Goal: Transaction & Acquisition: Obtain resource

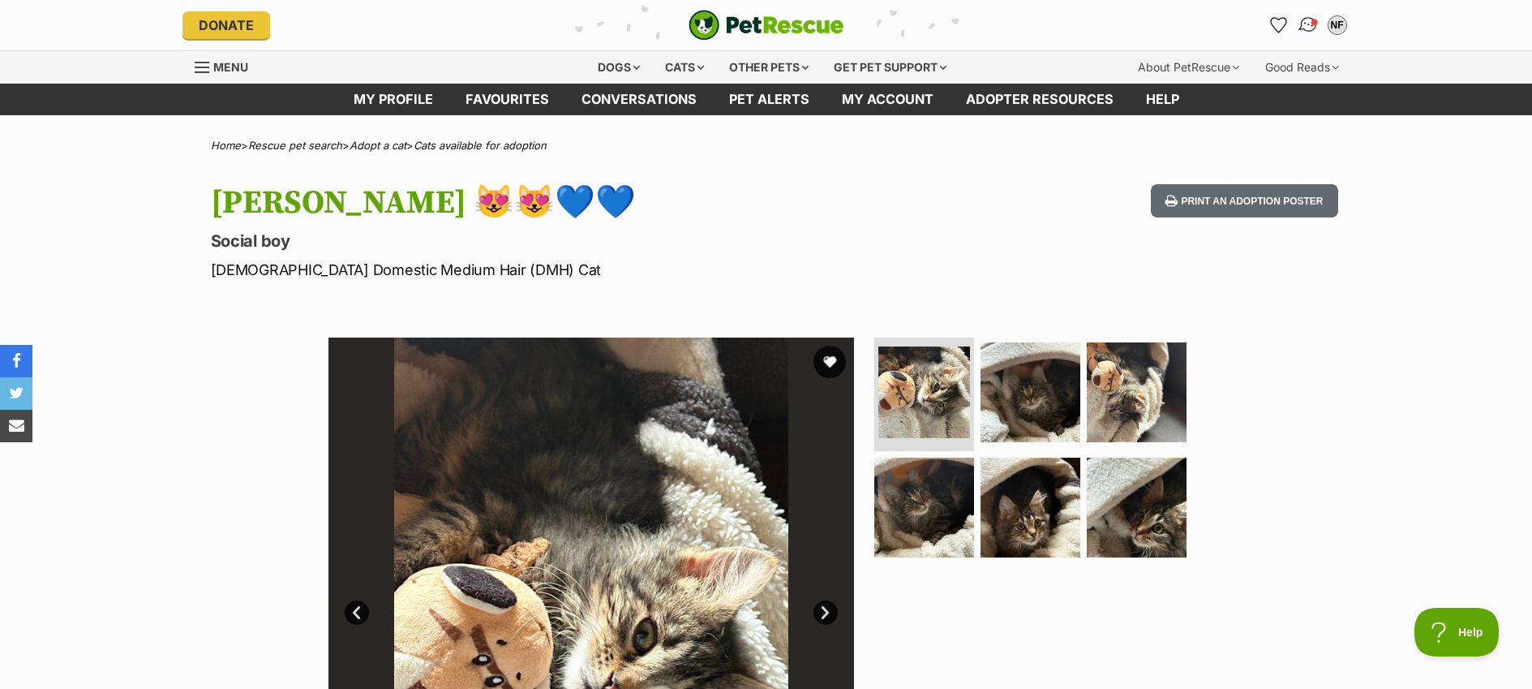
click at [1302, 26] on img "Conversations" at bounding box center [1308, 25] width 22 height 21
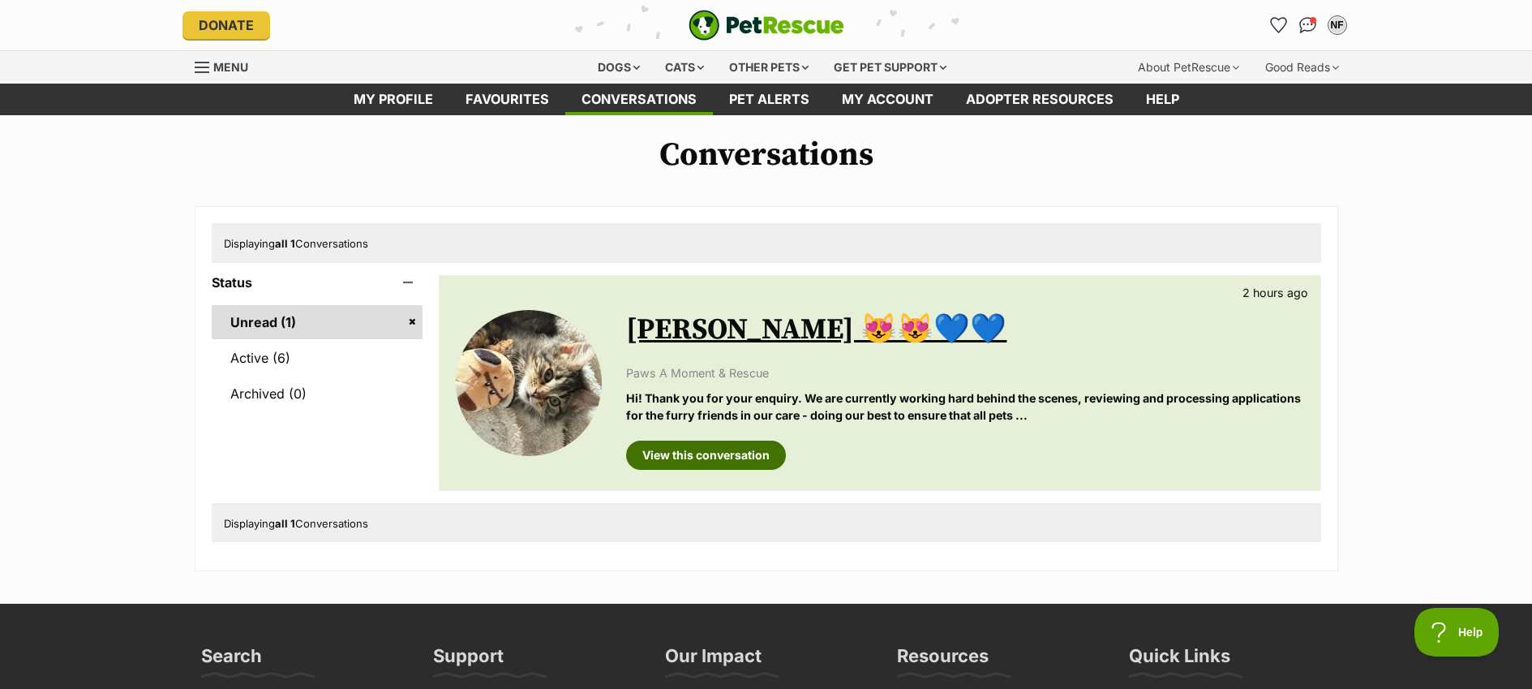
click at [745, 455] on link "View this conversation" at bounding box center [706, 454] width 160 height 29
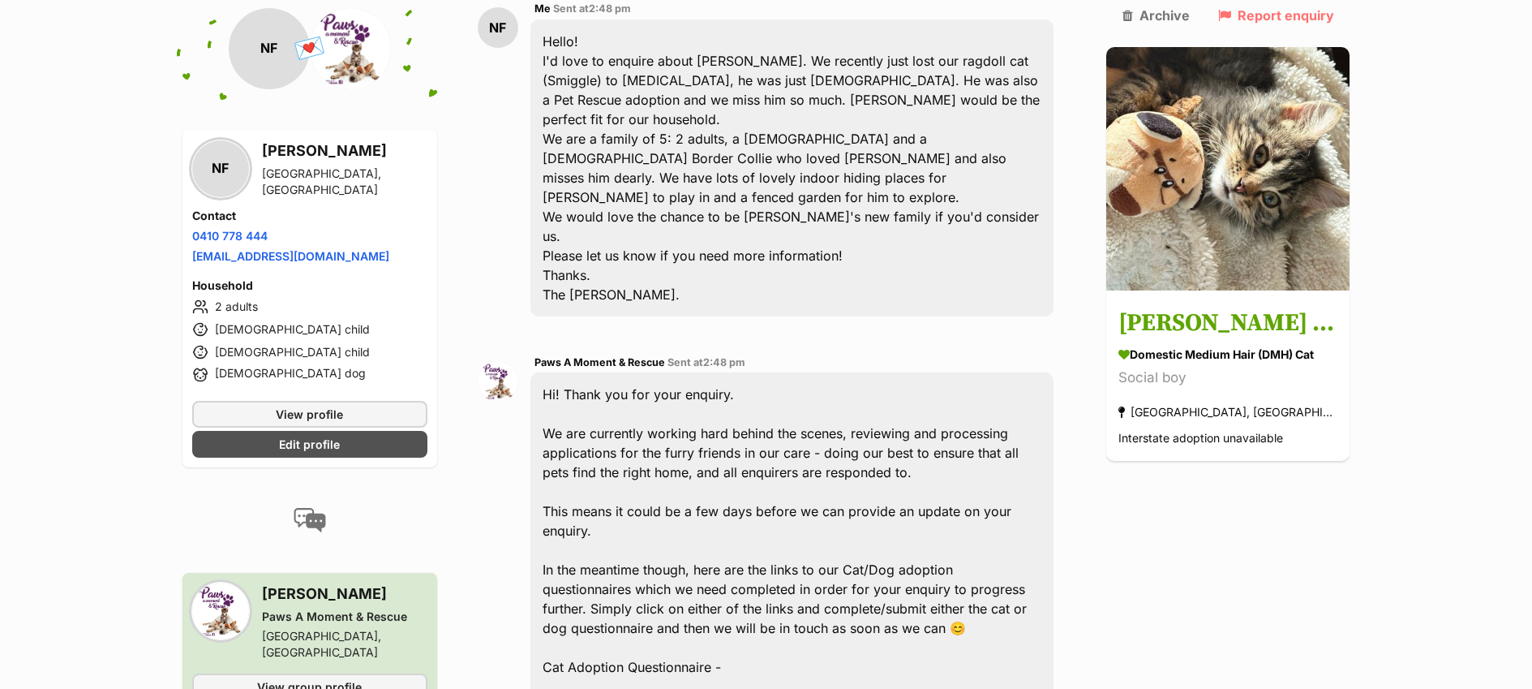
scroll to position [492, 0]
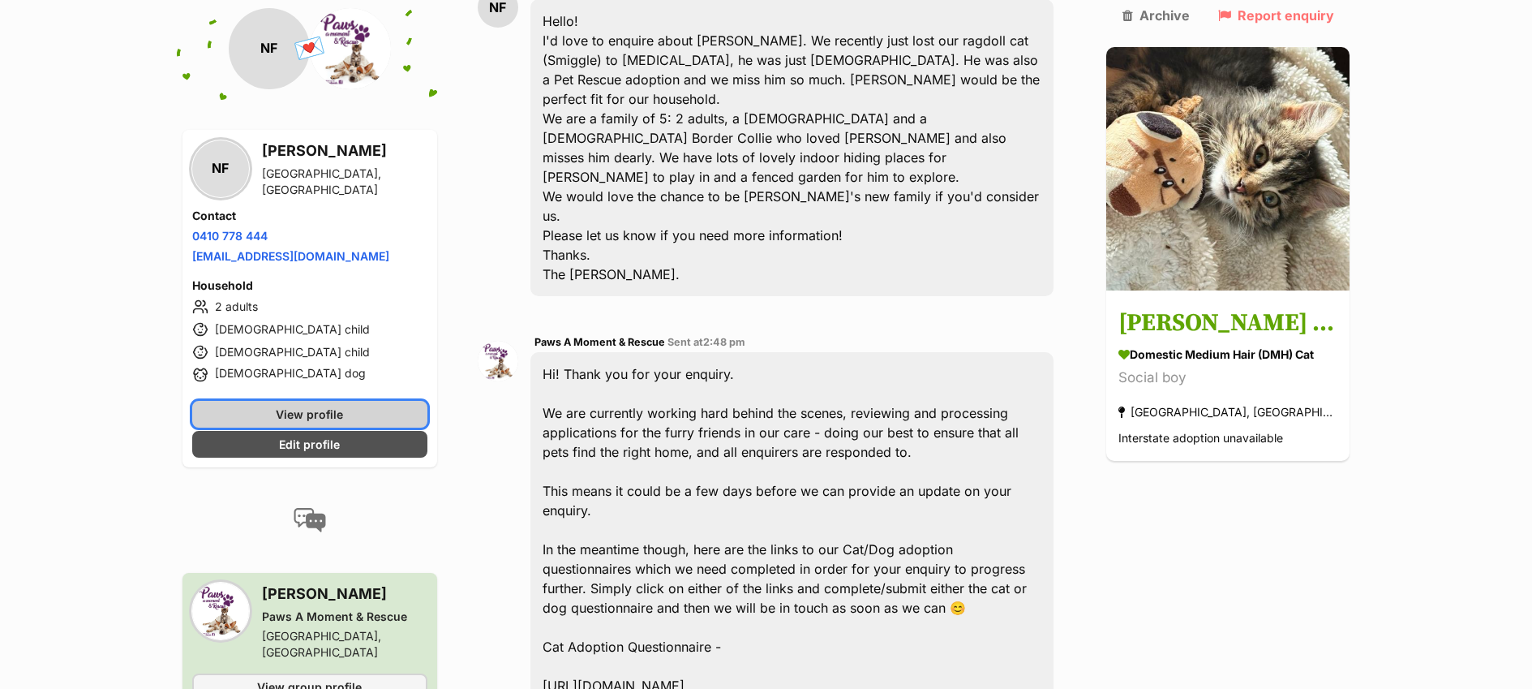
click at [350, 418] on link "View profile" at bounding box center [309, 414] width 235 height 27
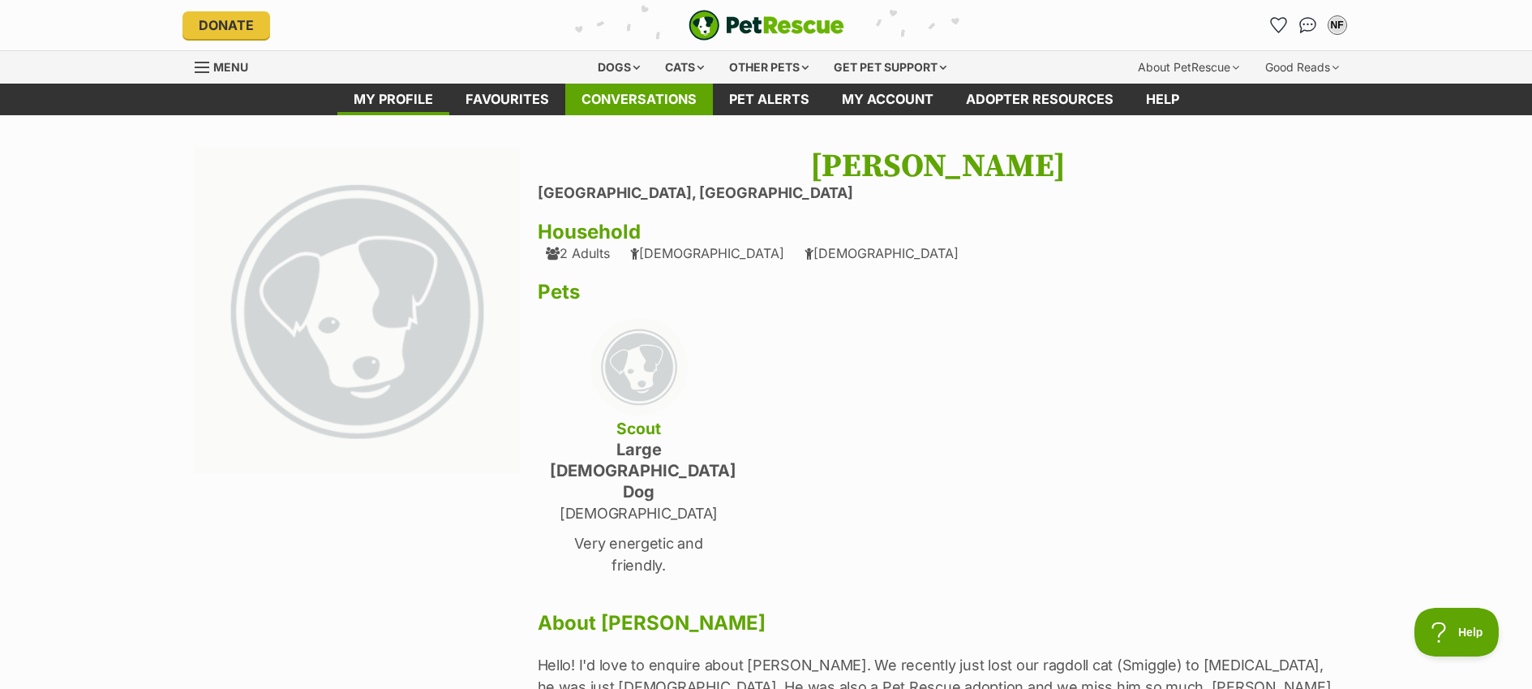
click at [644, 92] on link "Conversations" at bounding box center [639, 100] width 148 height 32
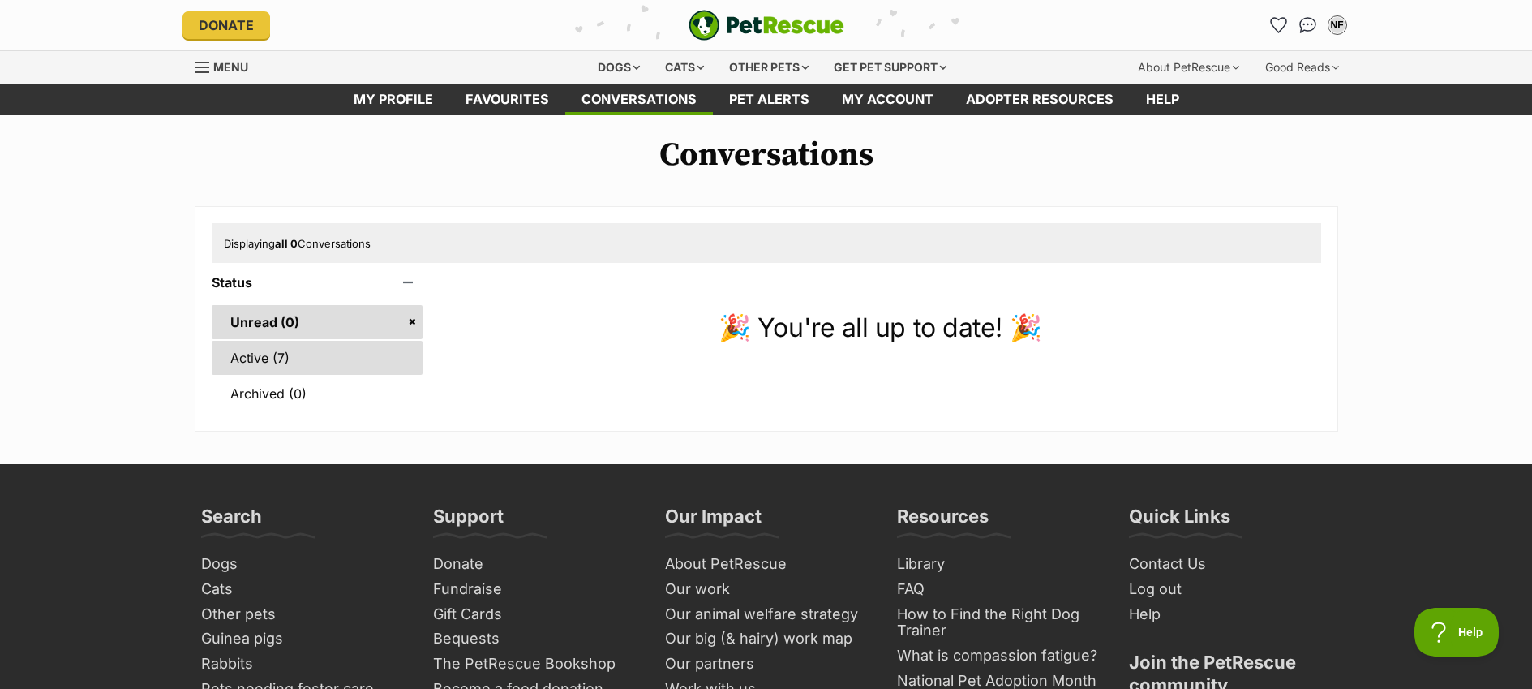
click at [266, 361] on link "Active (7)" at bounding box center [318, 358] width 212 height 34
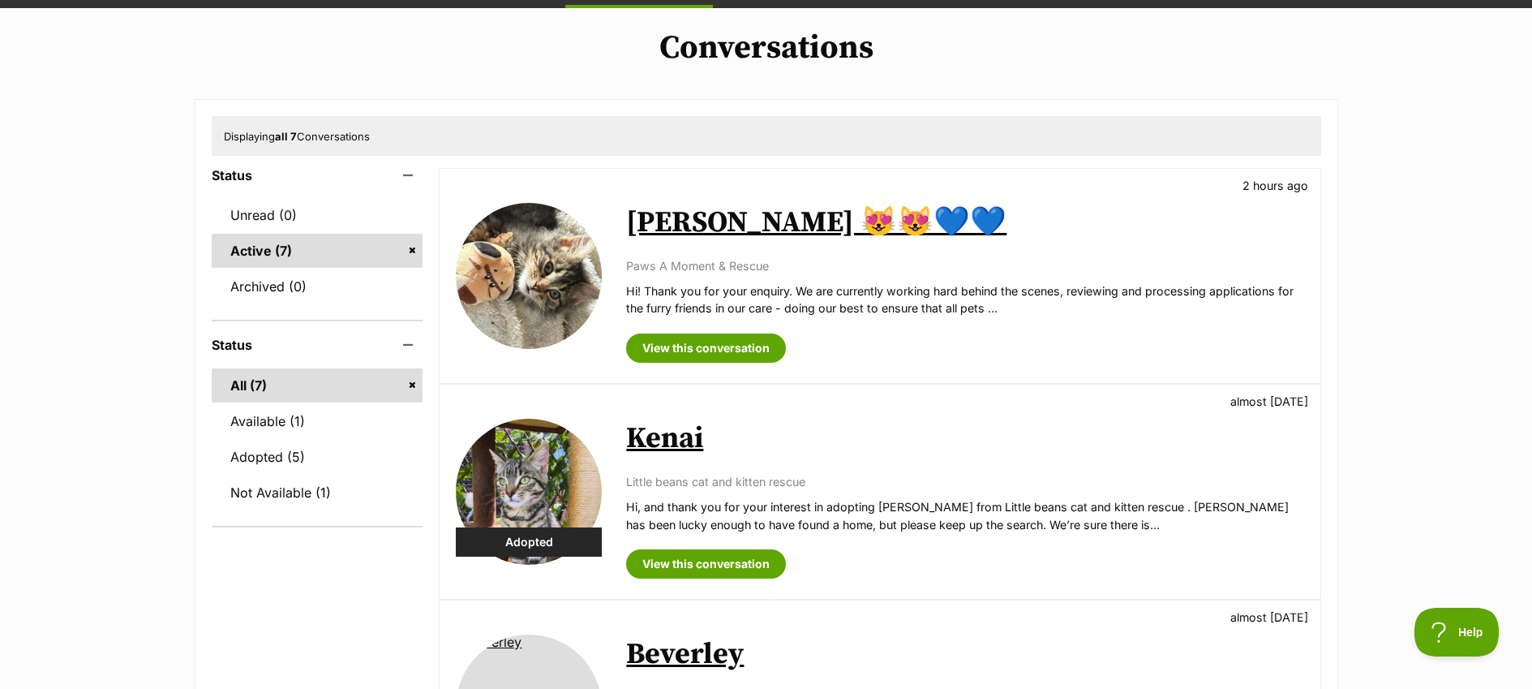
scroll to position [129, 0]
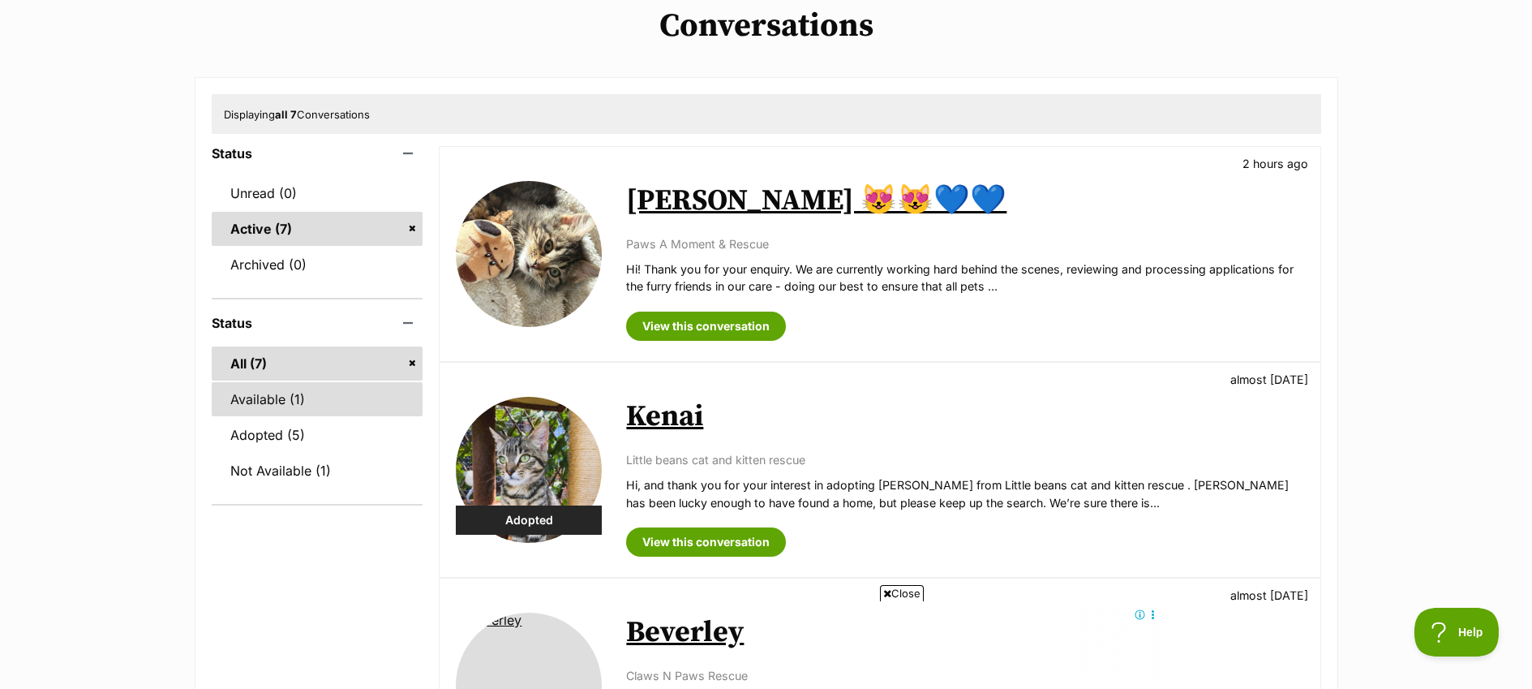
click at [263, 403] on link "Available (1)" at bounding box center [318, 399] width 212 height 34
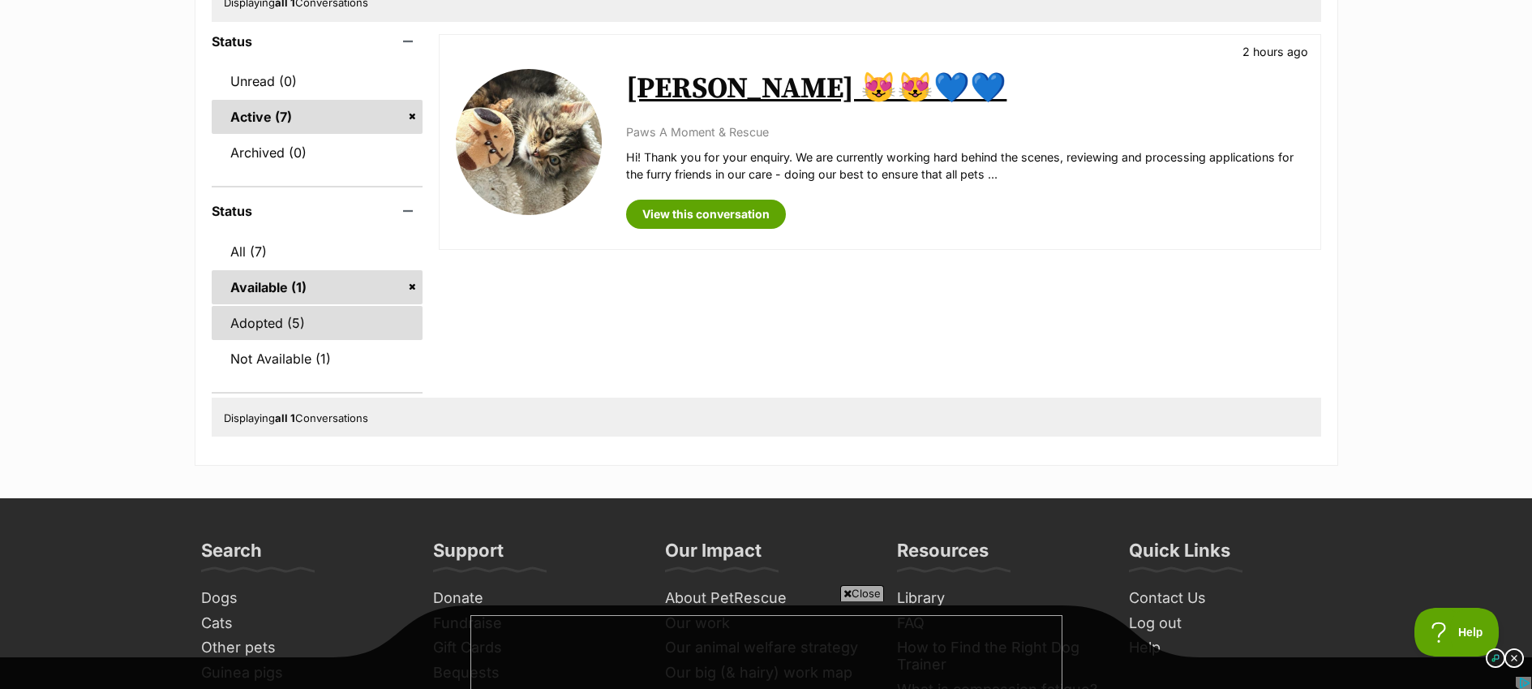
click at [253, 326] on link "Adopted (5)" at bounding box center [318, 323] width 212 height 34
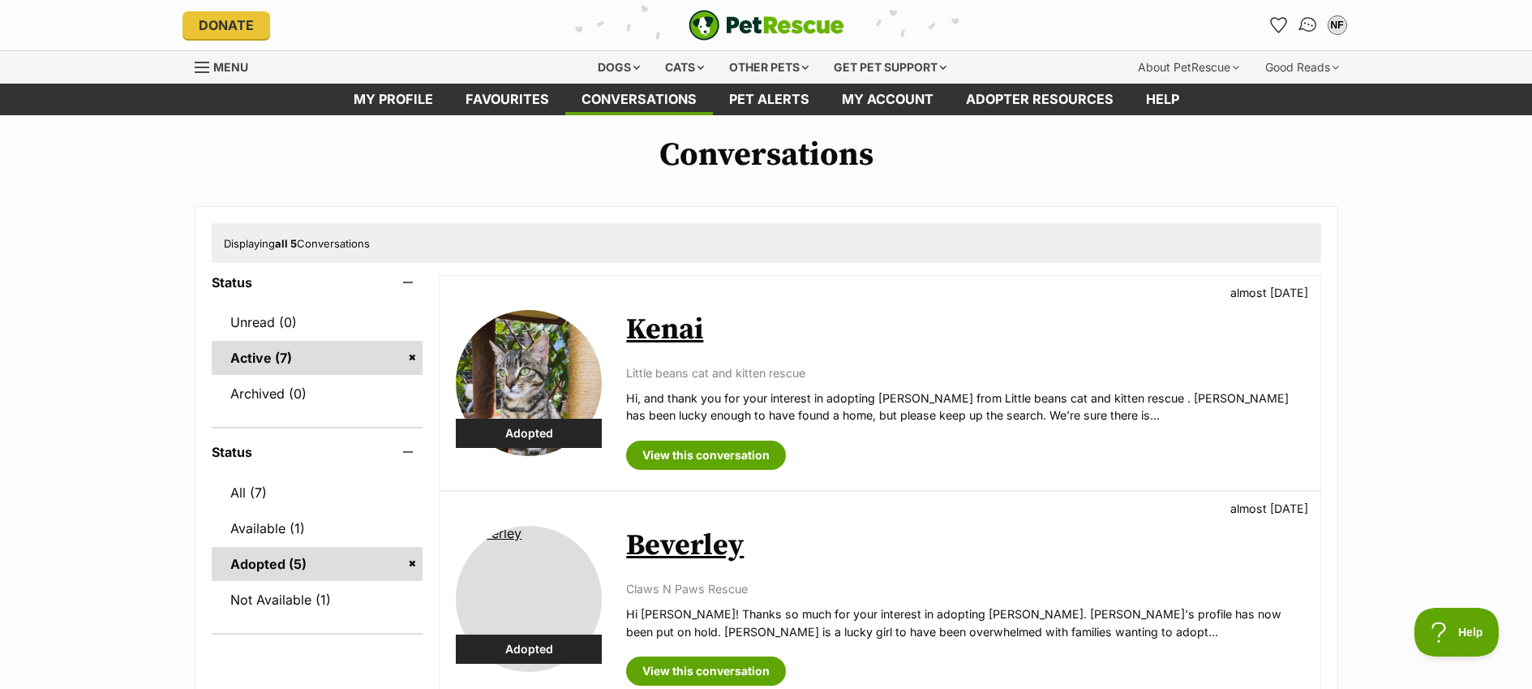
click at [1305, 25] on img "Conversations" at bounding box center [1308, 25] width 22 height 21
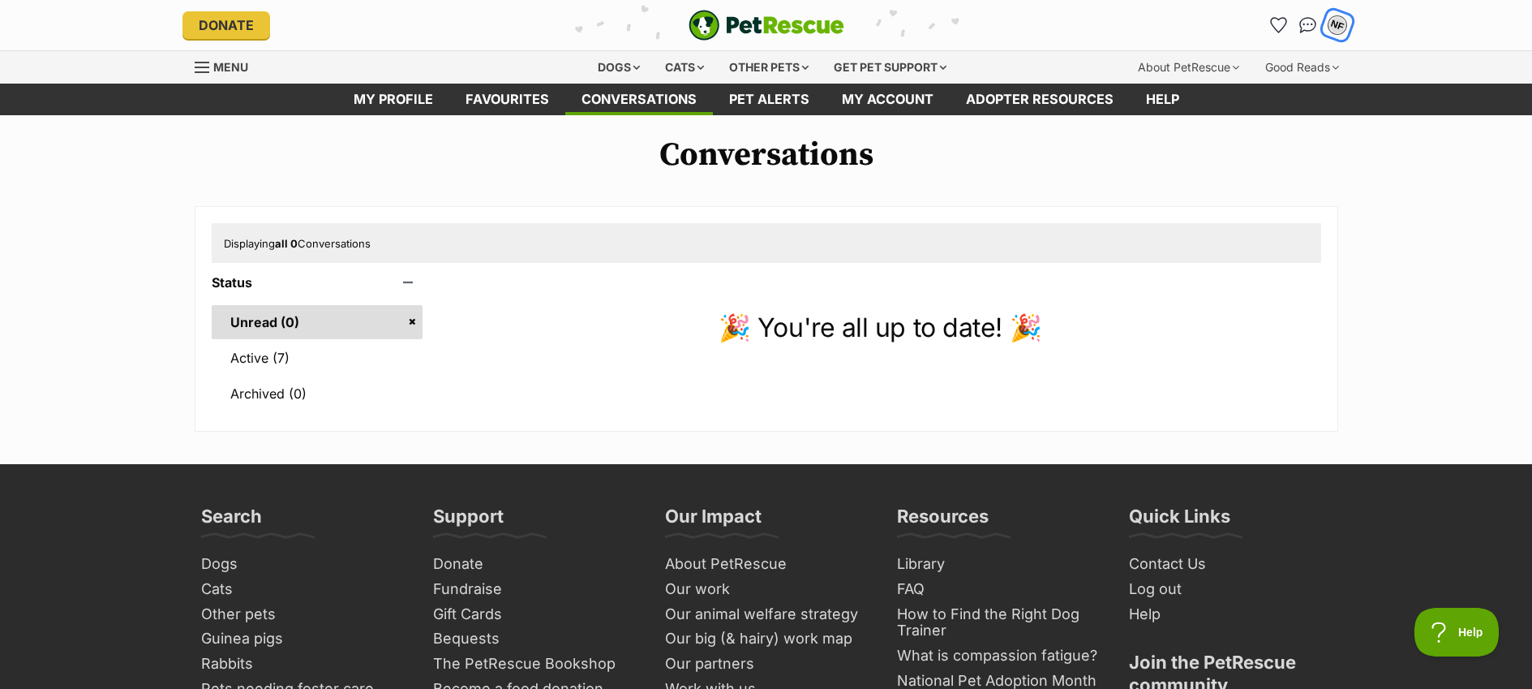
click at [1341, 24] on div "NF" at bounding box center [1337, 25] width 21 height 21
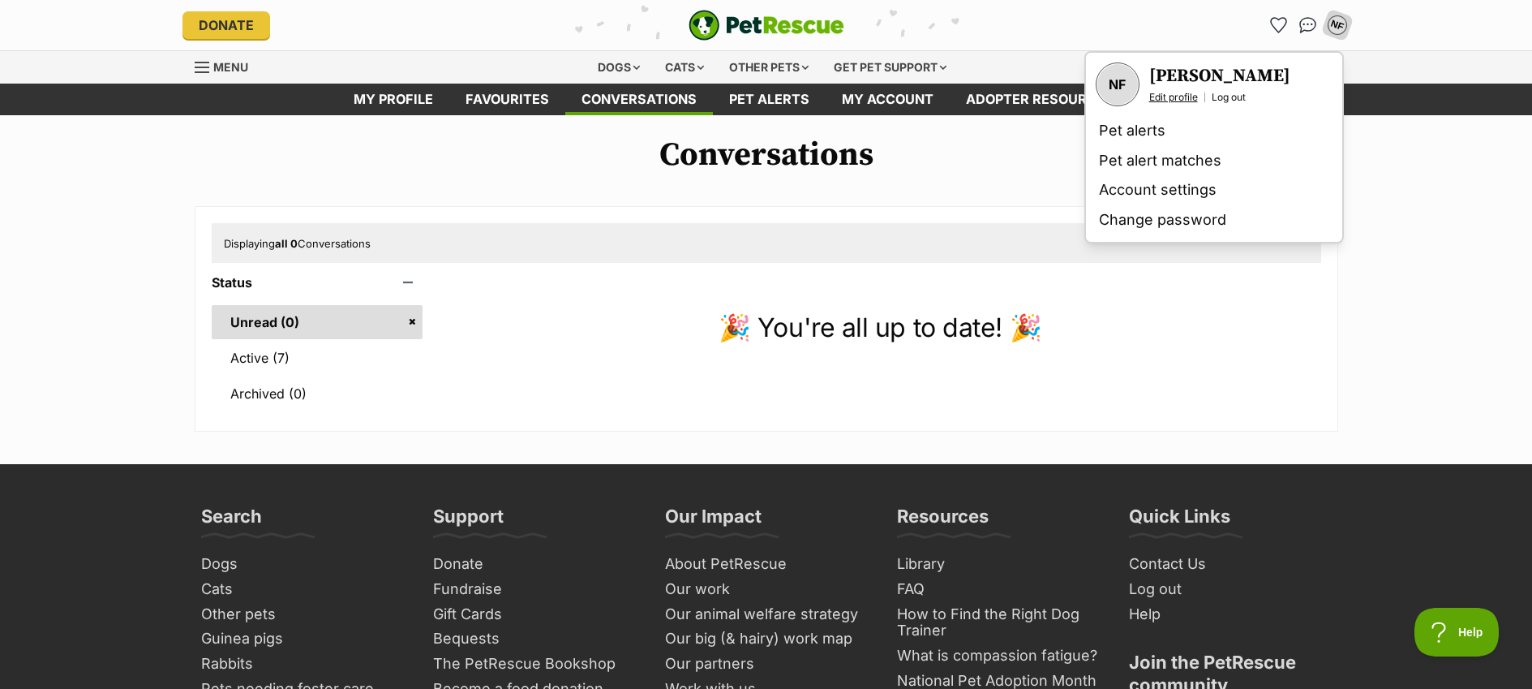
click at [1161, 98] on link "Edit profile" at bounding box center [1173, 97] width 49 height 13
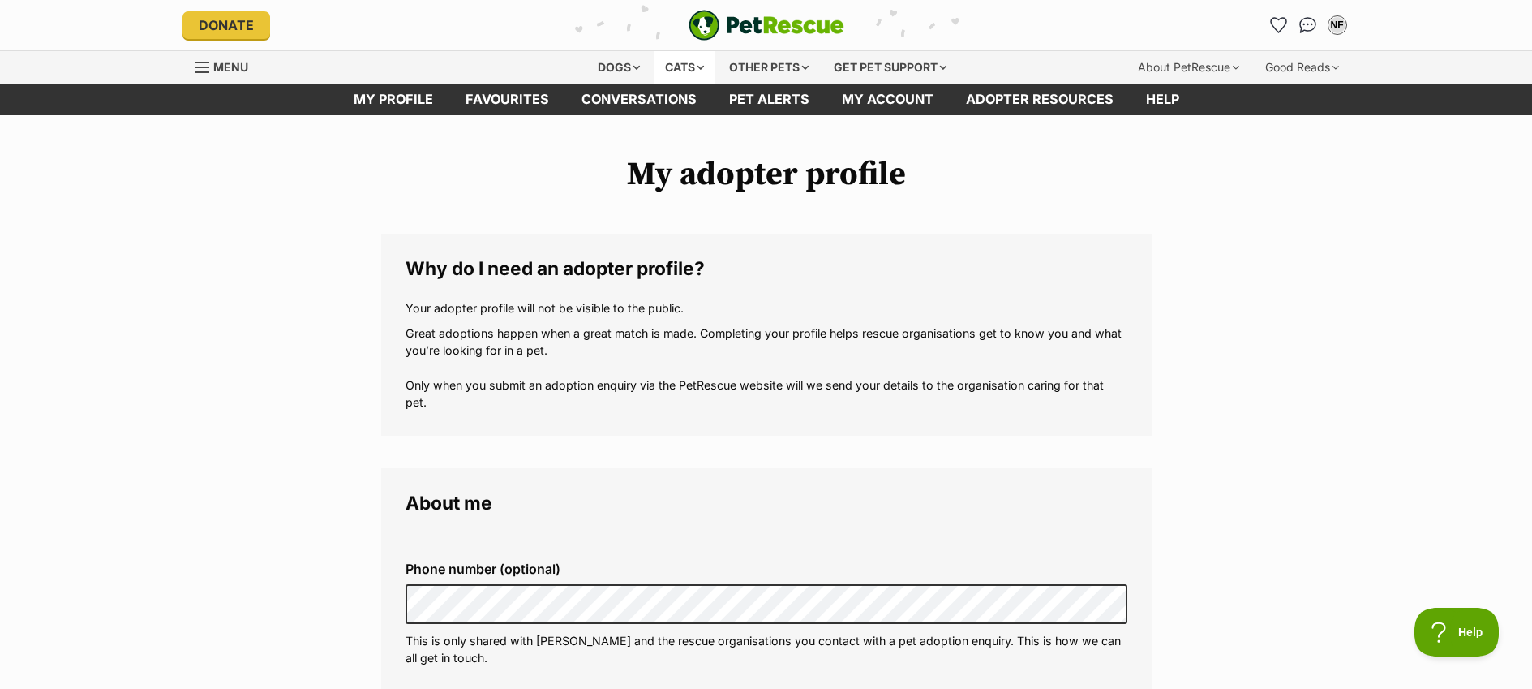
click at [681, 70] on div "Cats" at bounding box center [685, 67] width 62 height 32
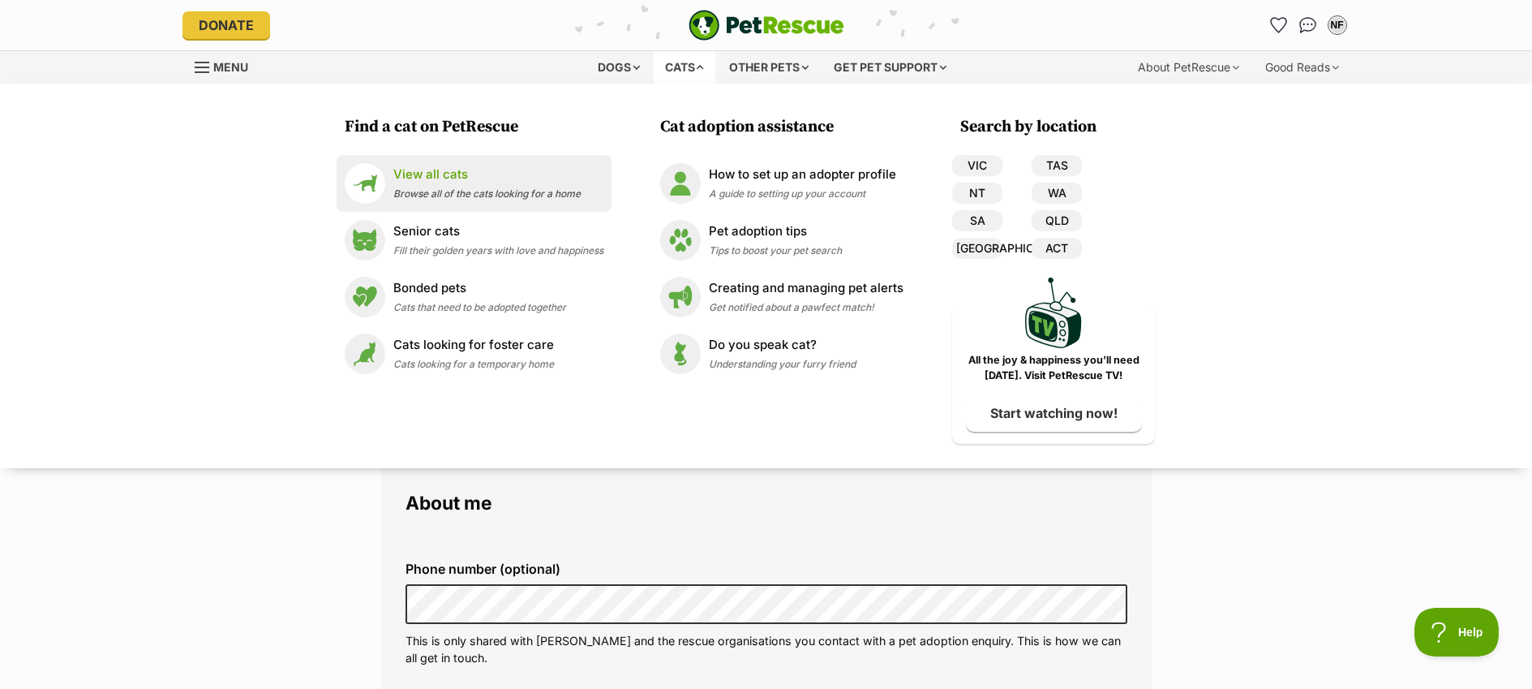
click at [440, 183] on p "View all cats" at bounding box center [486, 174] width 187 height 19
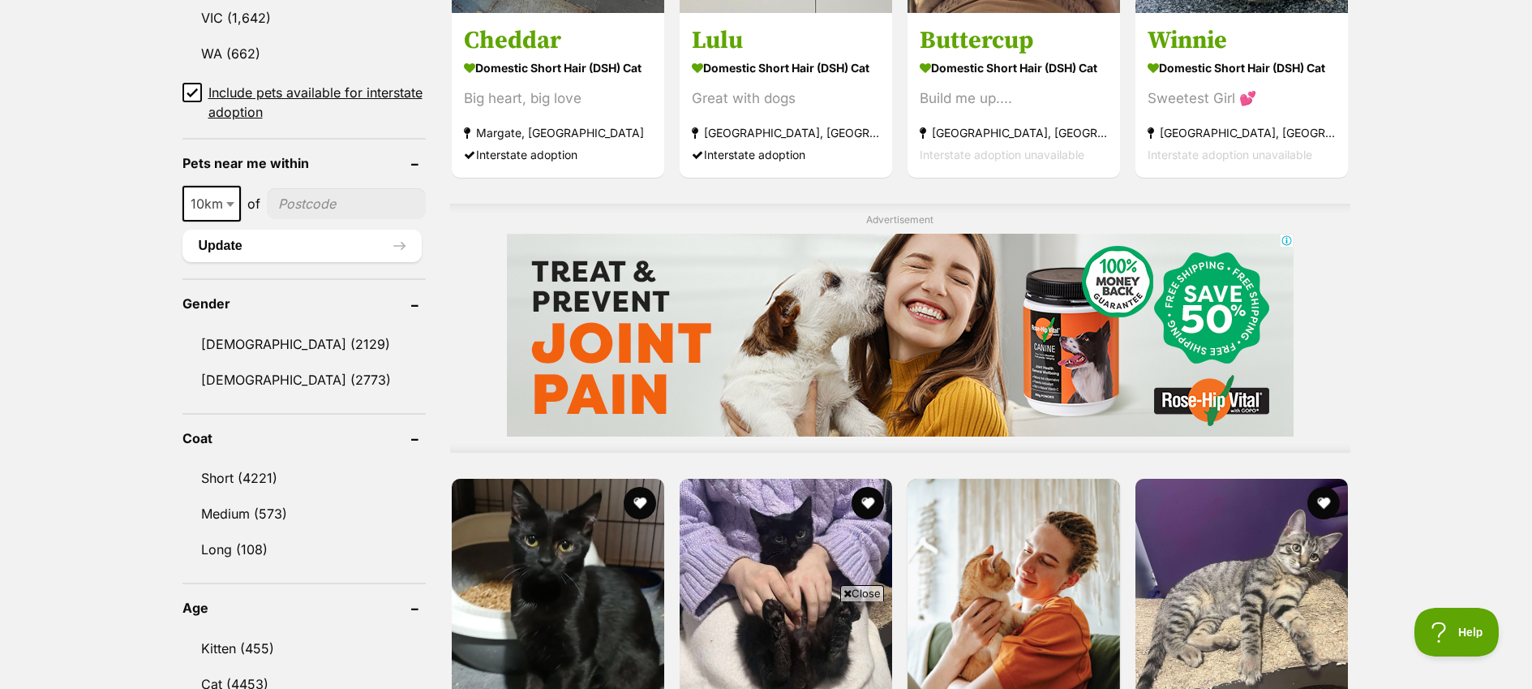
scroll to position [1123, 0]
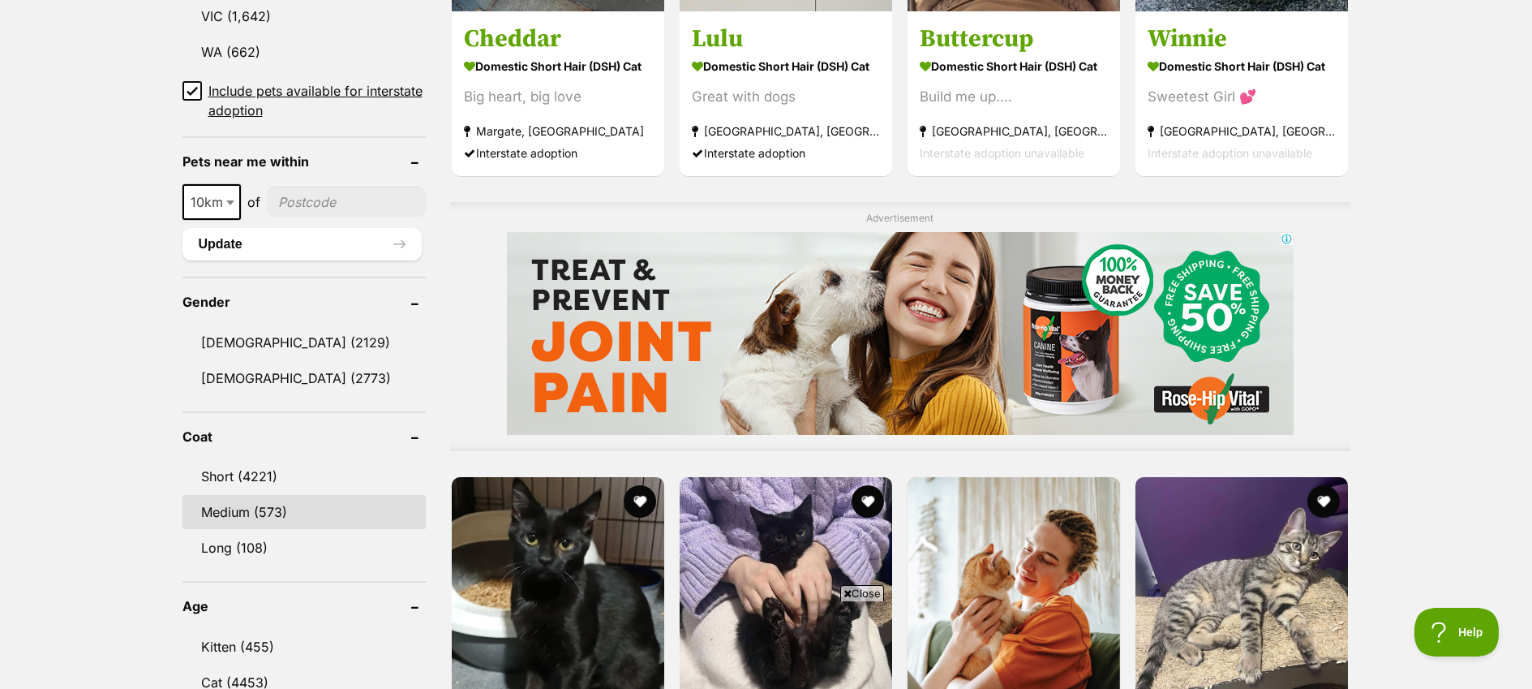
click at [247, 505] on link "Medium (573)" at bounding box center [304, 512] width 243 height 34
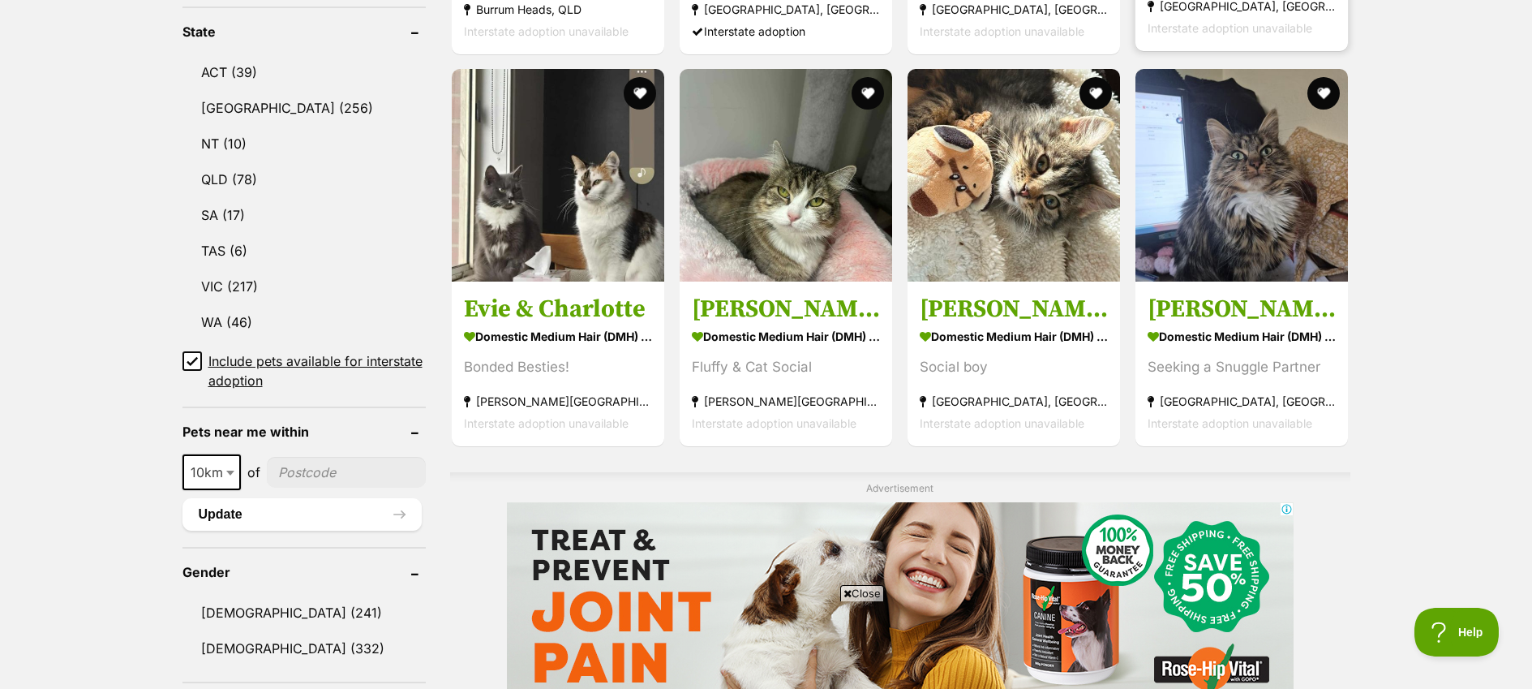
scroll to position [866, 0]
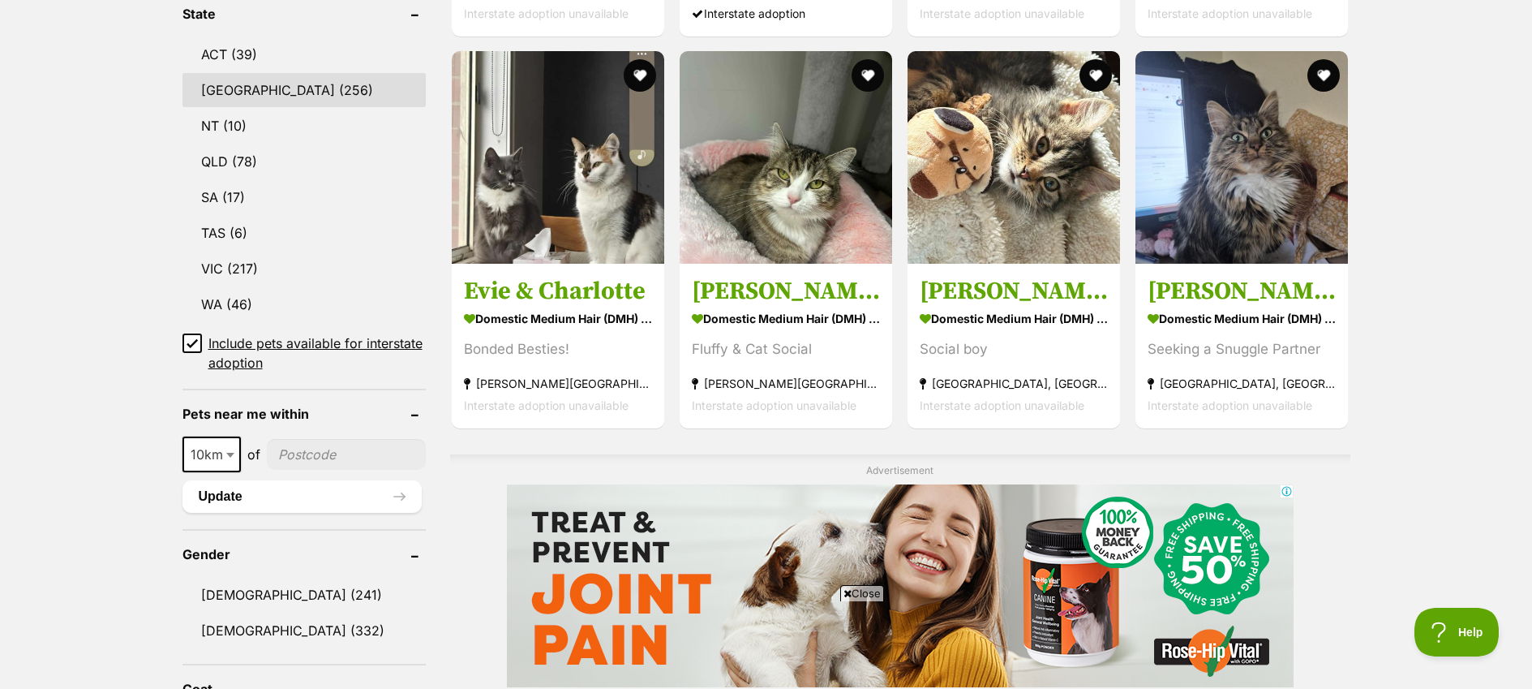
click at [221, 81] on link "NSW (256)" at bounding box center [304, 90] width 243 height 34
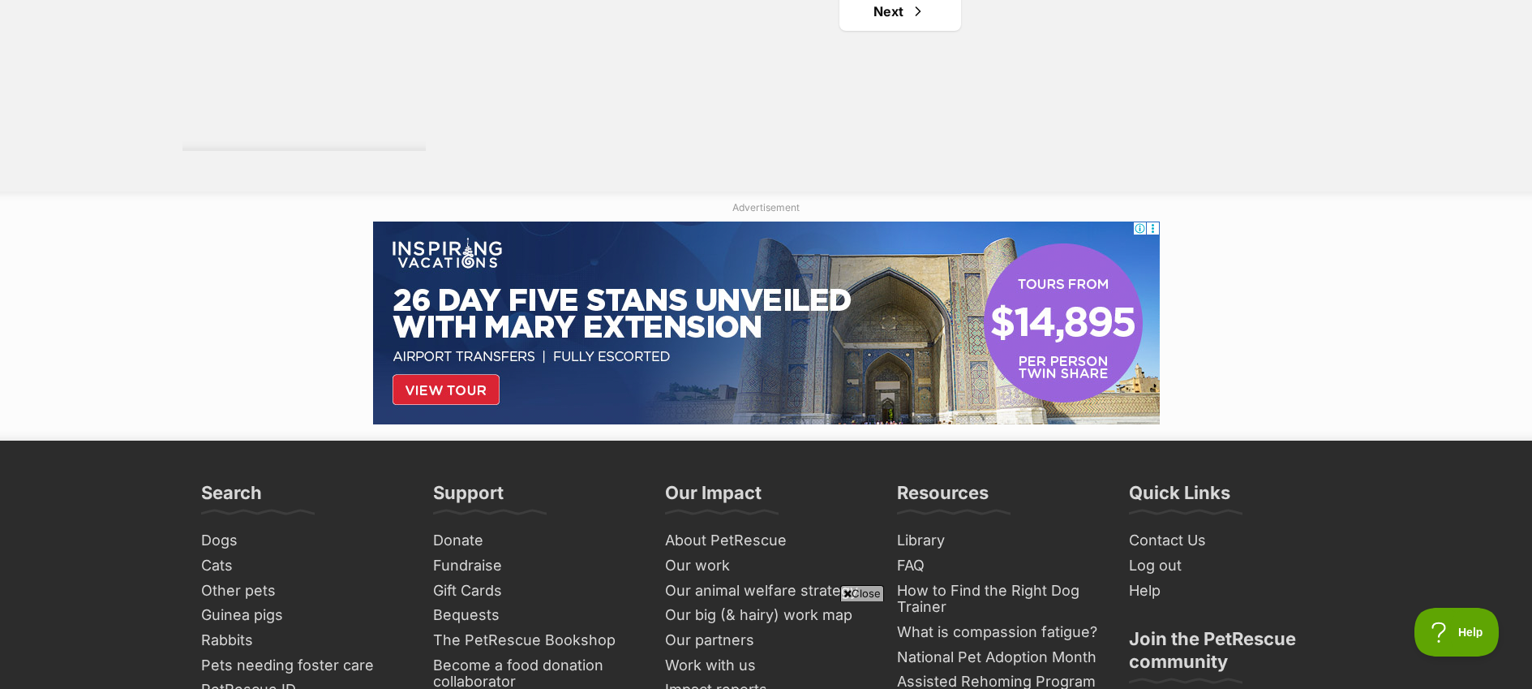
scroll to position [2695, 0]
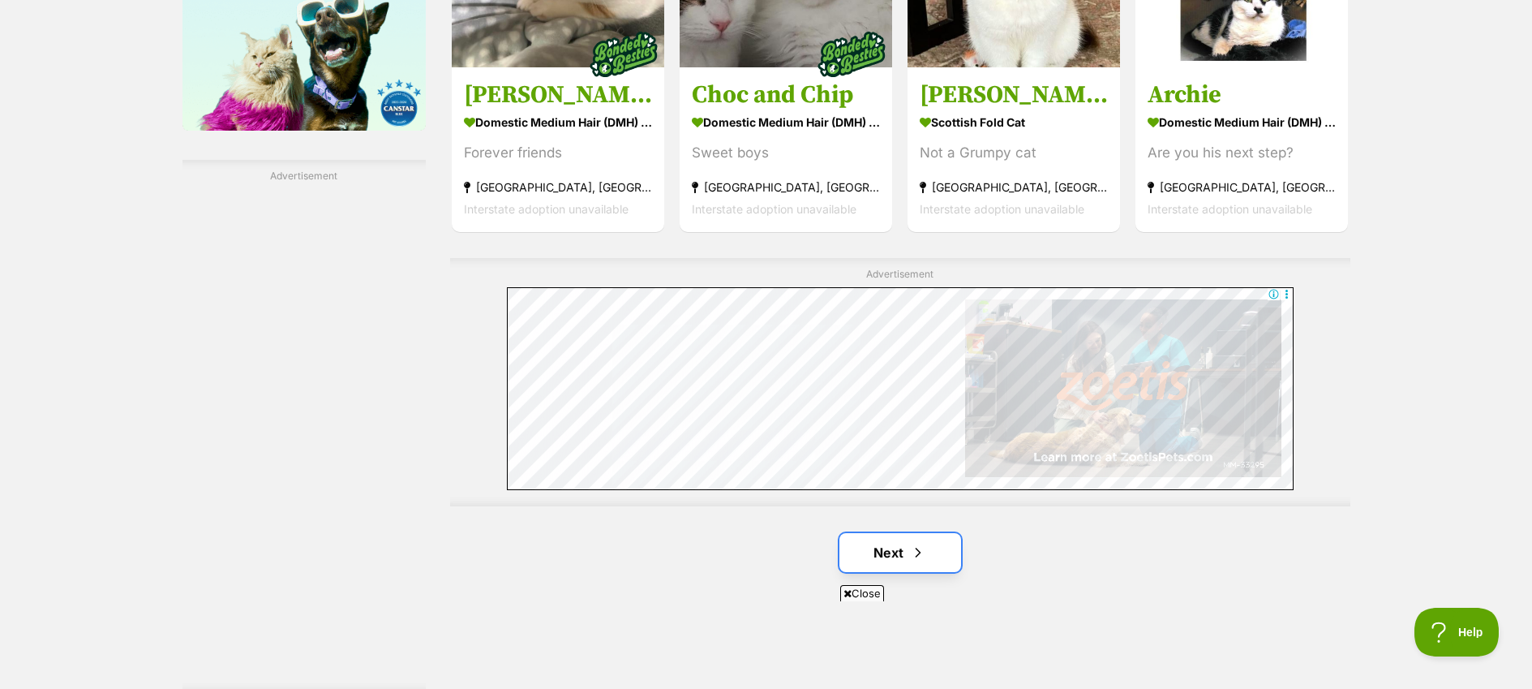
click at [891, 550] on link "Next" at bounding box center [901, 552] width 122 height 39
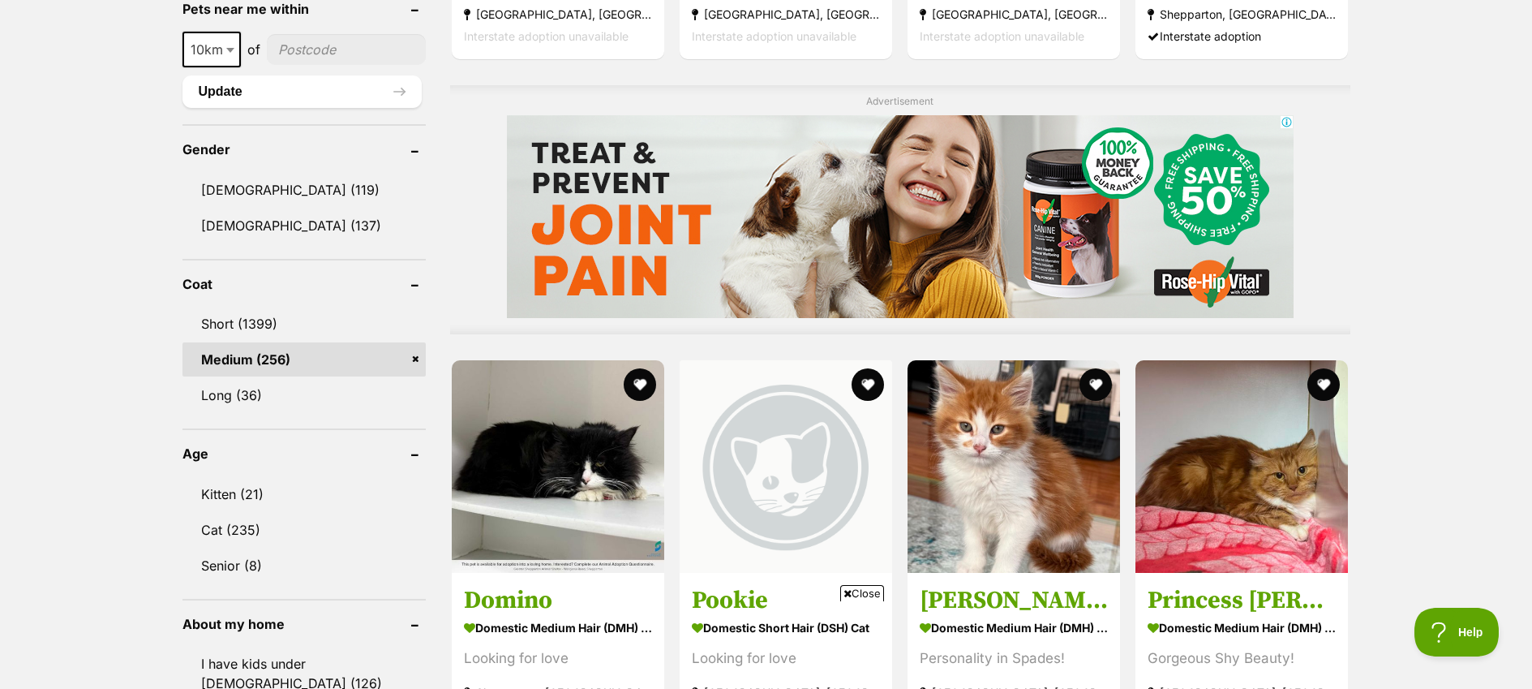
scroll to position [1267, 0]
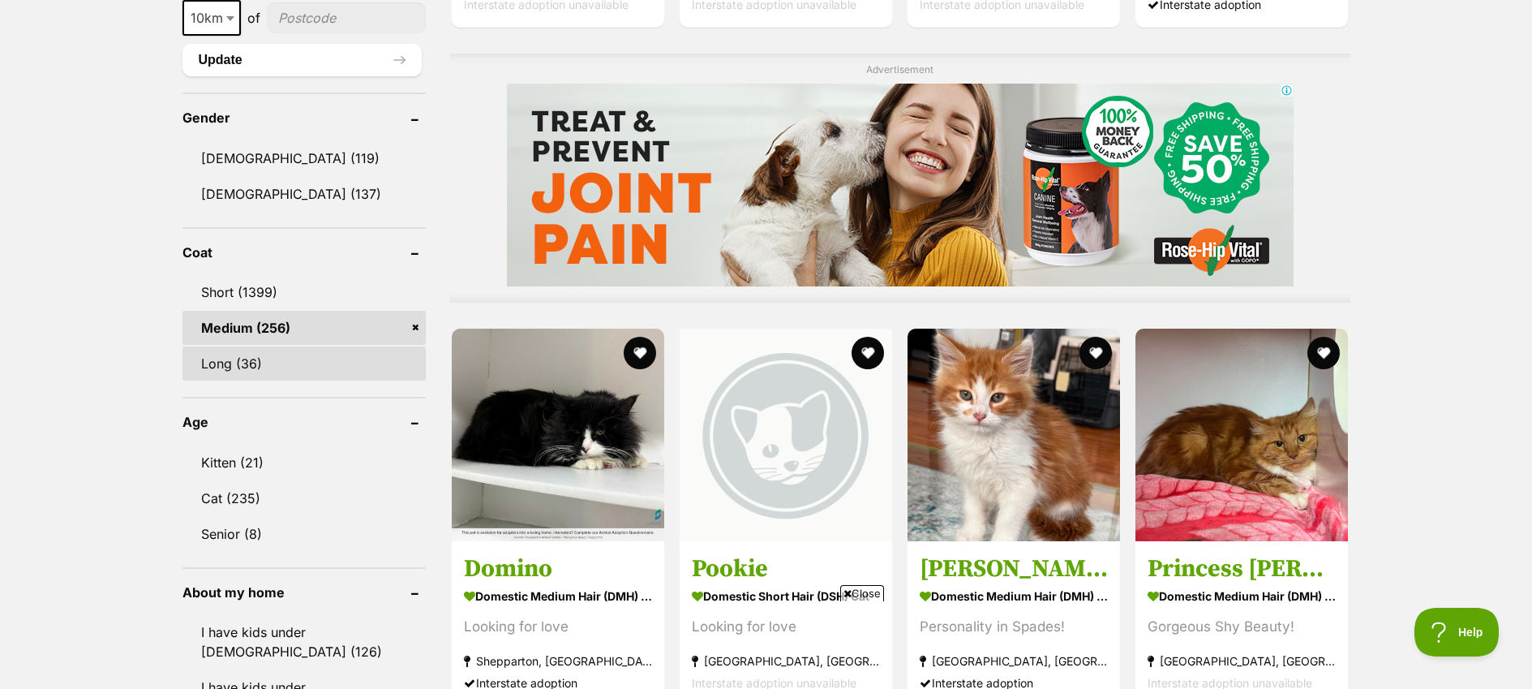
click at [238, 362] on link "Long (36)" at bounding box center [304, 363] width 243 height 34
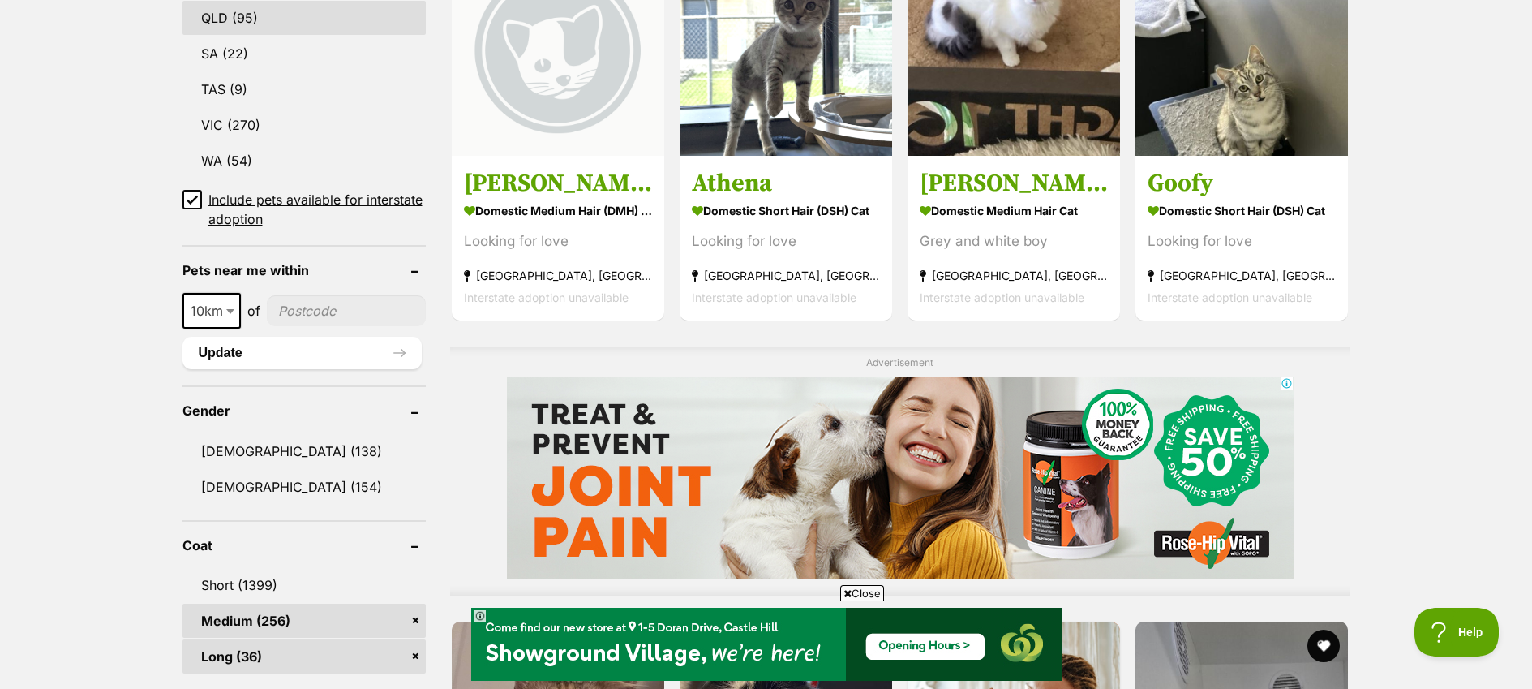
scroll to position [1012, 0]
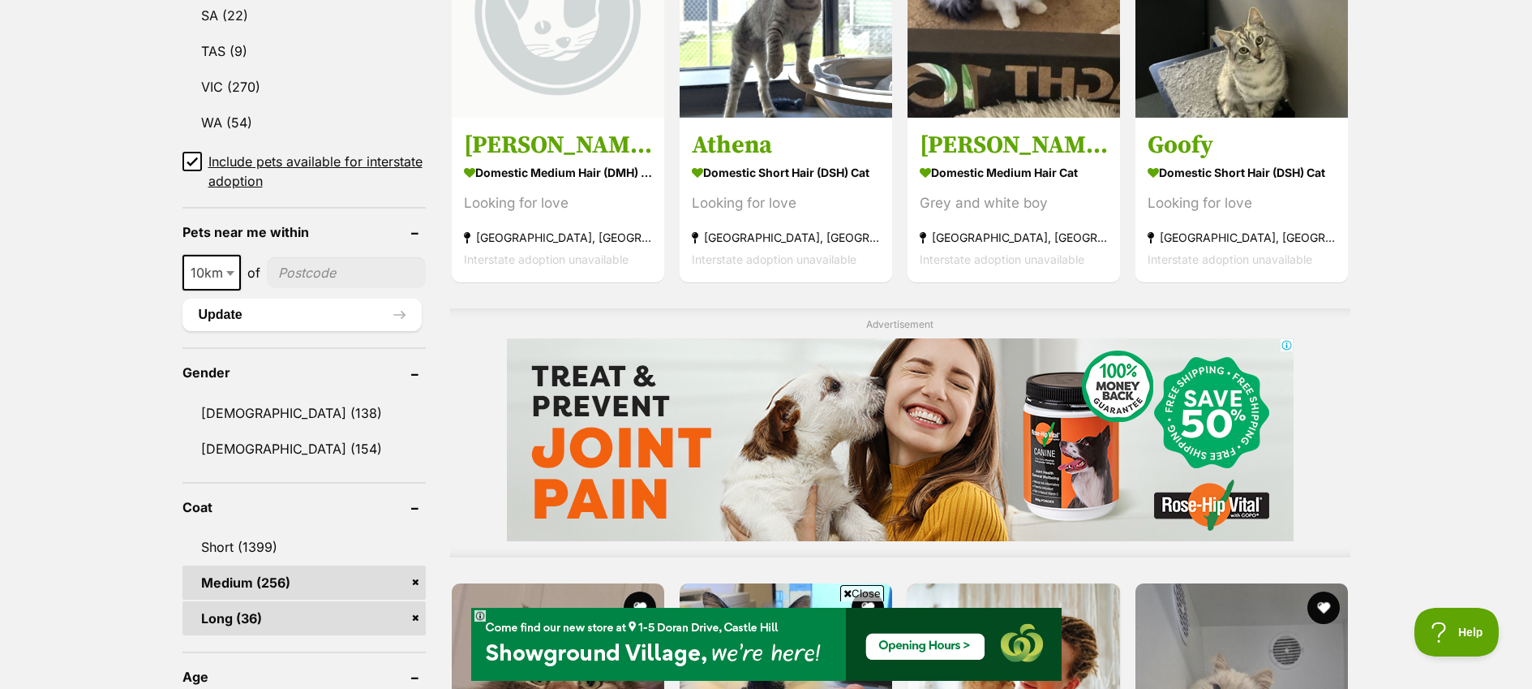
click at [191, 161] on icon at bounding box center [192, 161] width 11 height 11
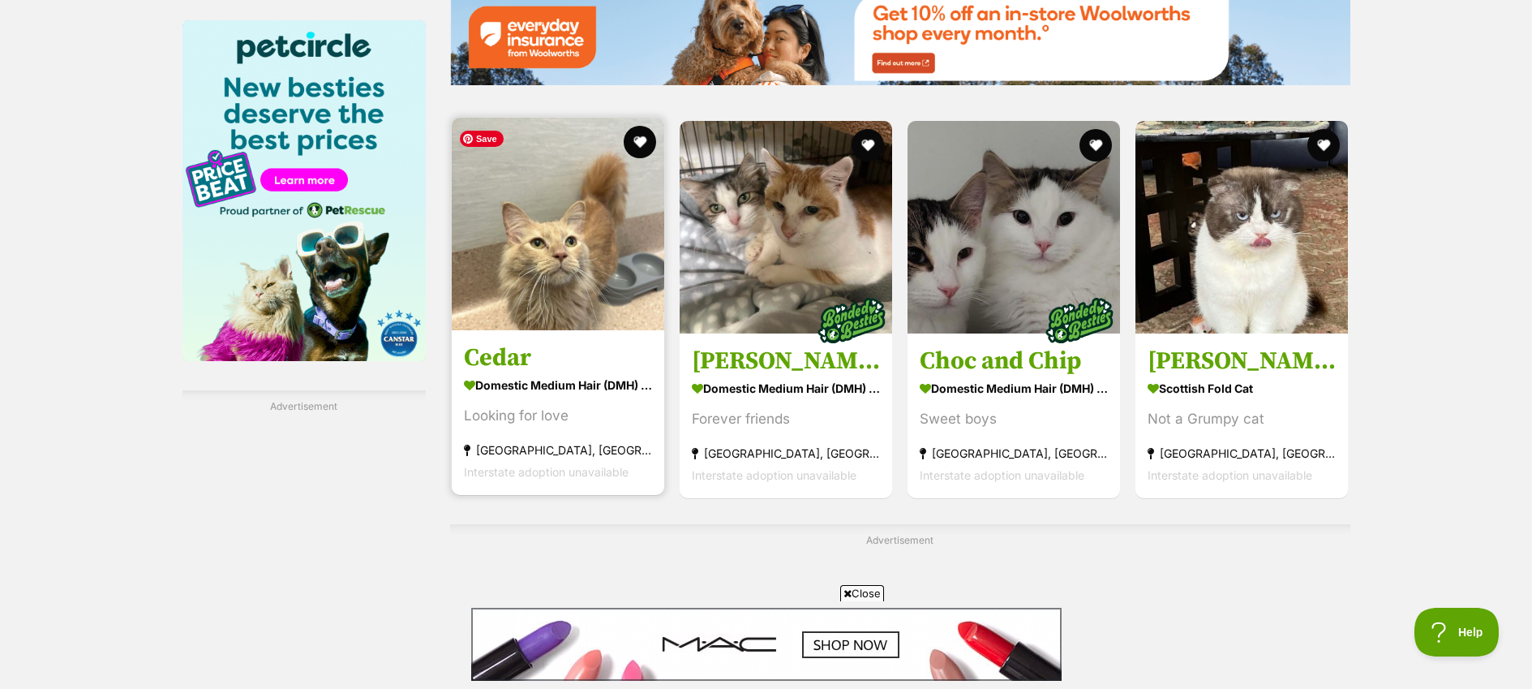
scroll to position [2790, 0]
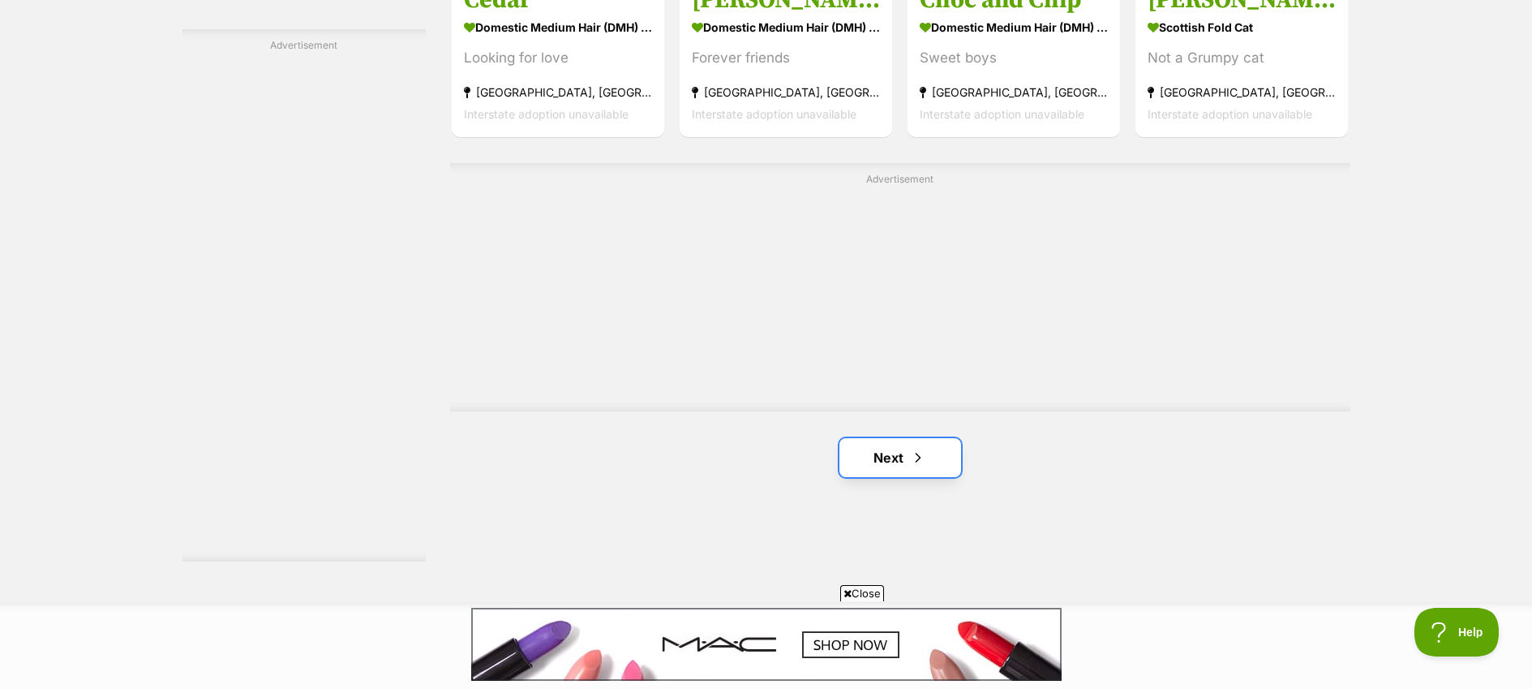
click at [900, 461] on link "Next" at bounding box center [901, 457] width 122 height 39
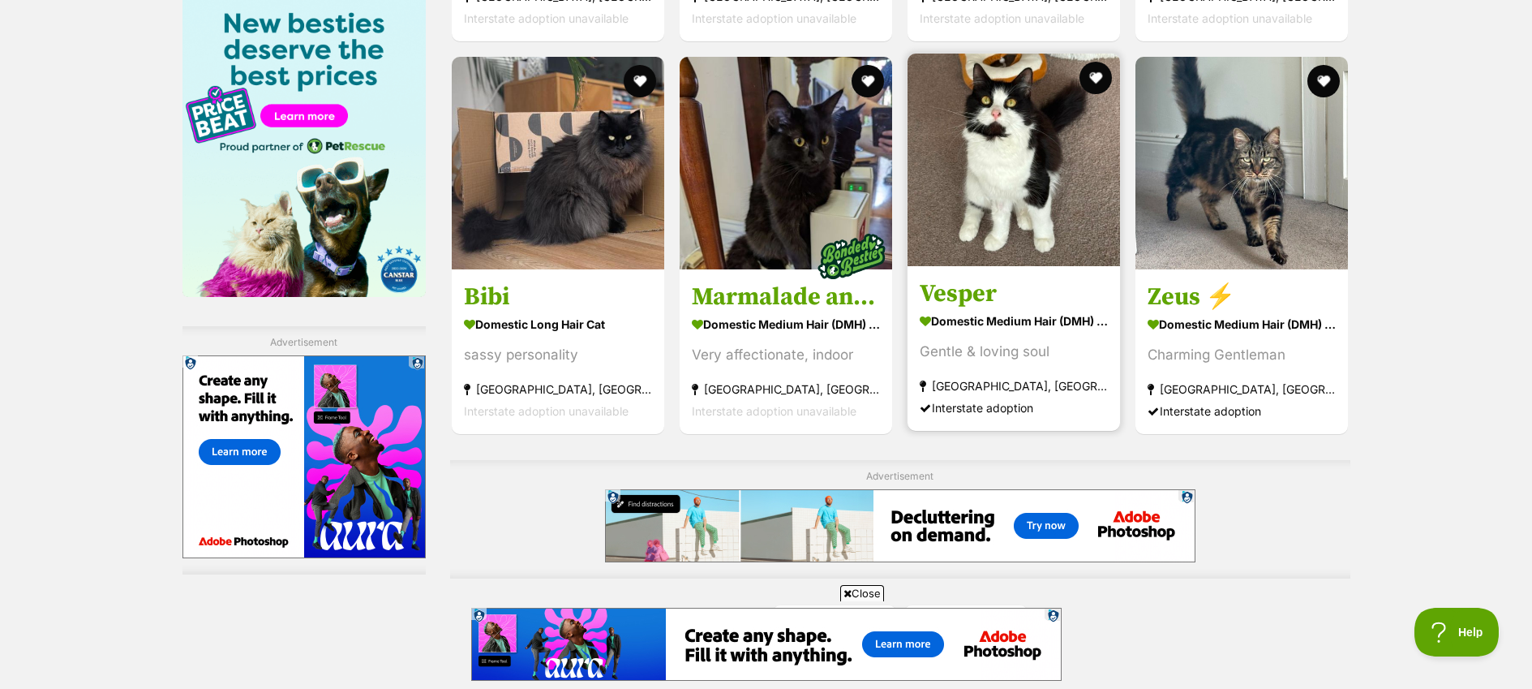
scroll to position [2862, 0]
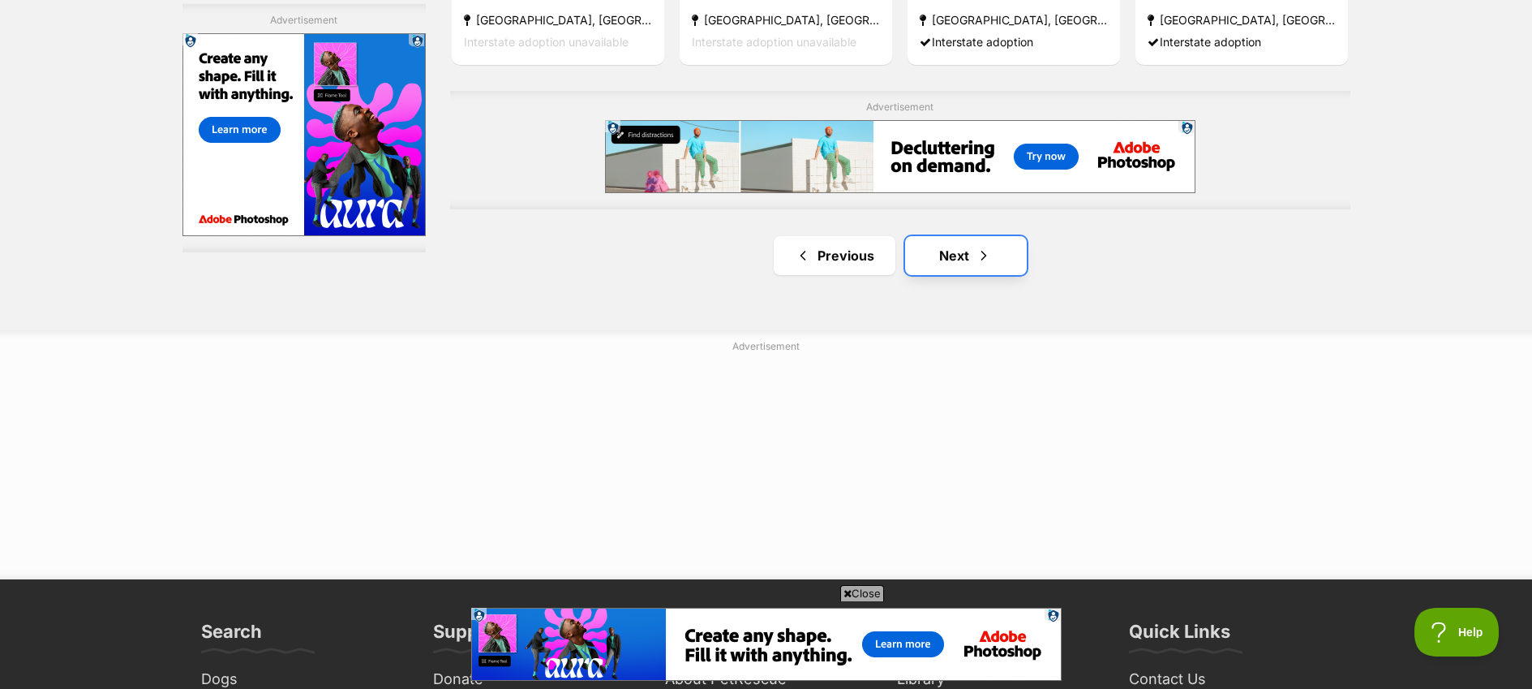
click at [938, 259] on link "Next" at bounding box center [966, 255] width 122 height 39
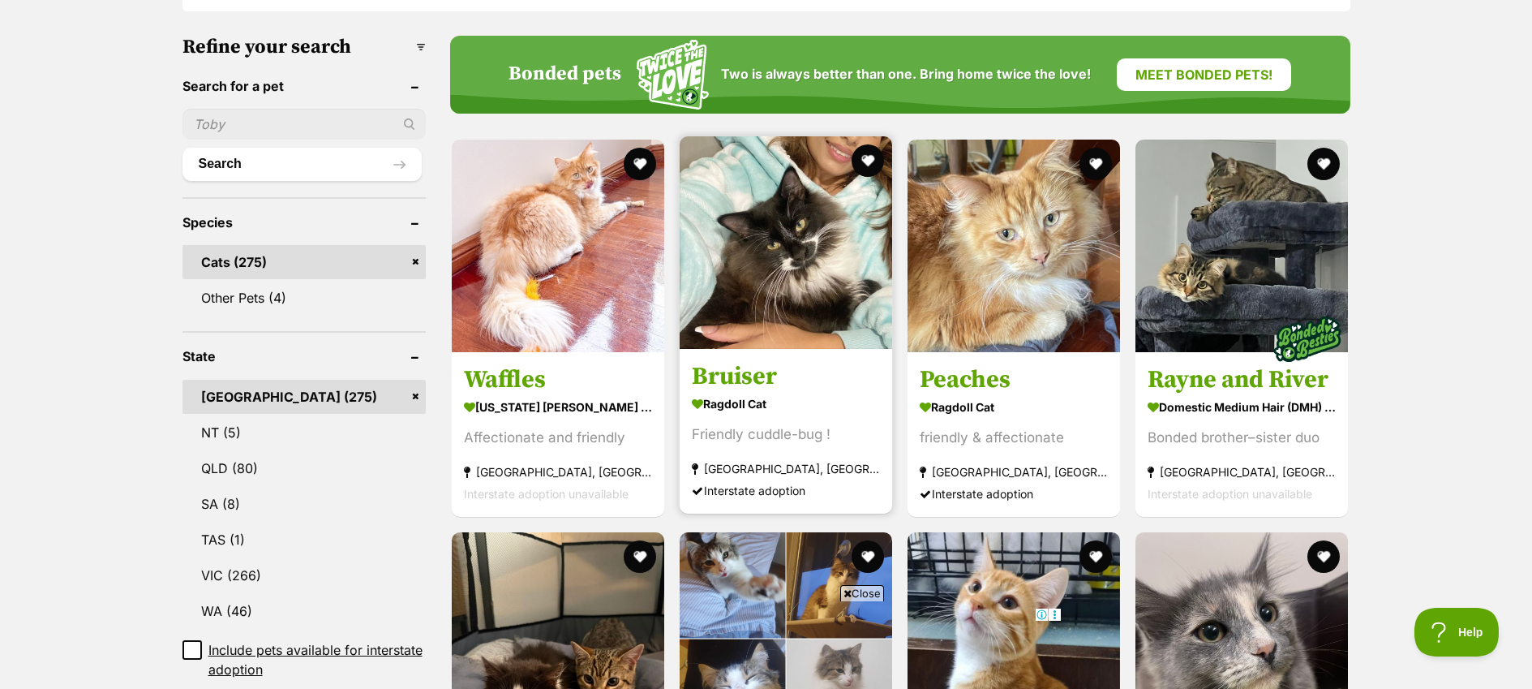
click at [751, 430] on div "Friendly cuddle-bug !" at bounding box center [786, 434] width 188 height 22
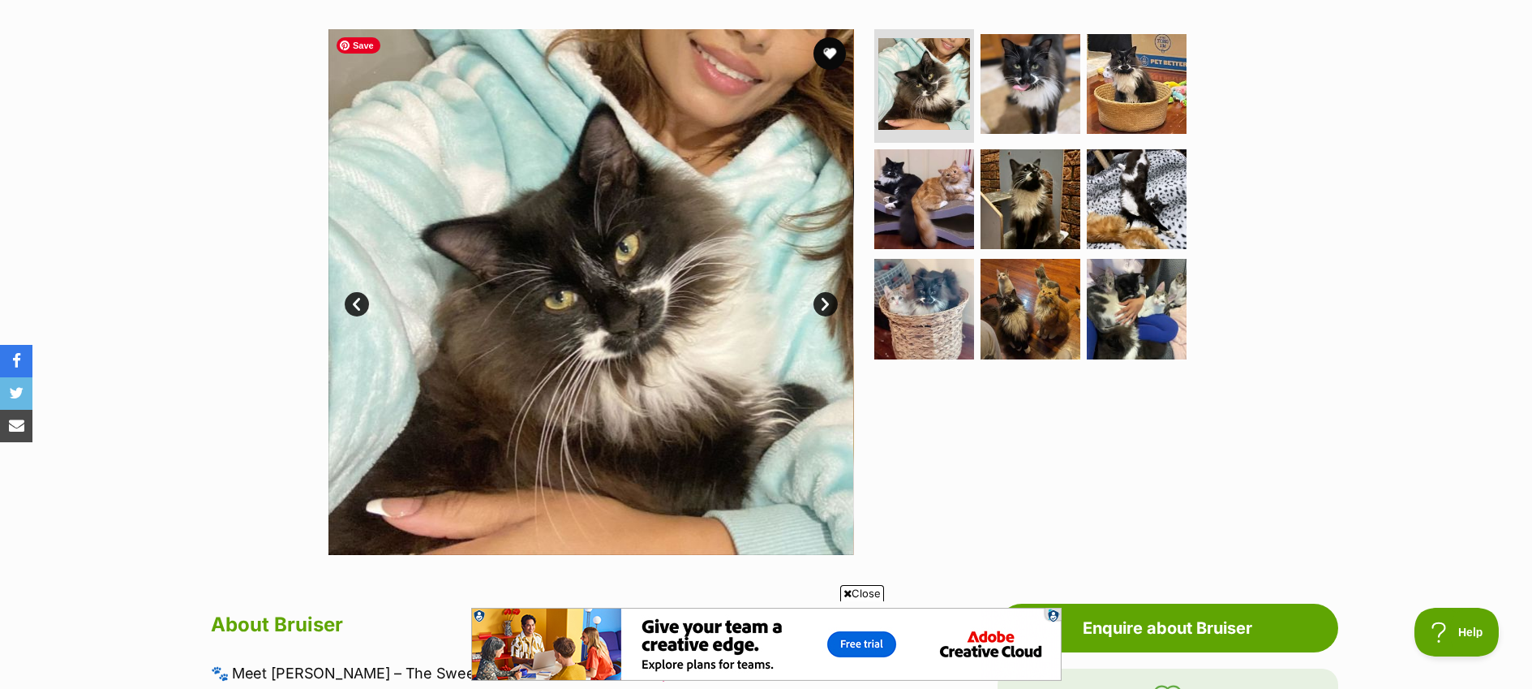
scroll to position [323, 0]
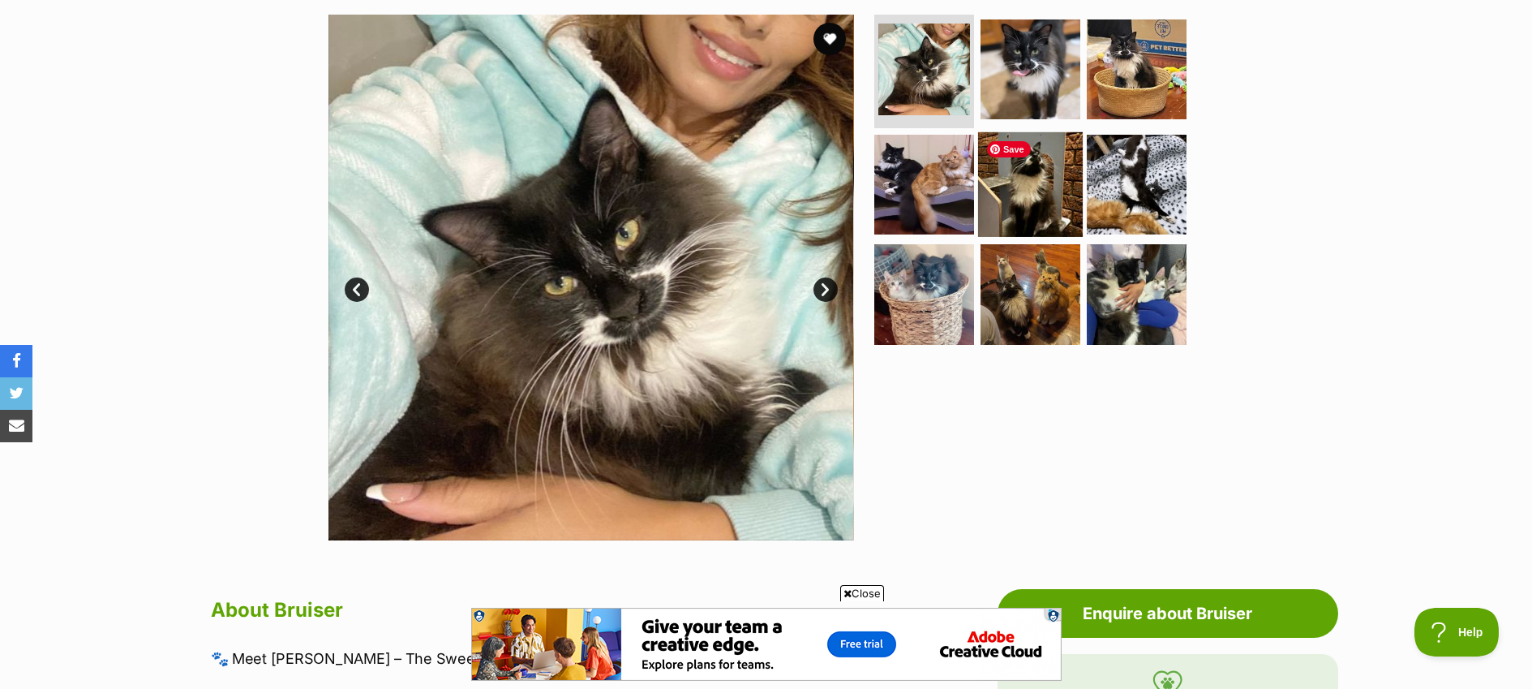
click at [1066, 168] on img at bounding box center [1030, 183] width 105 height 105
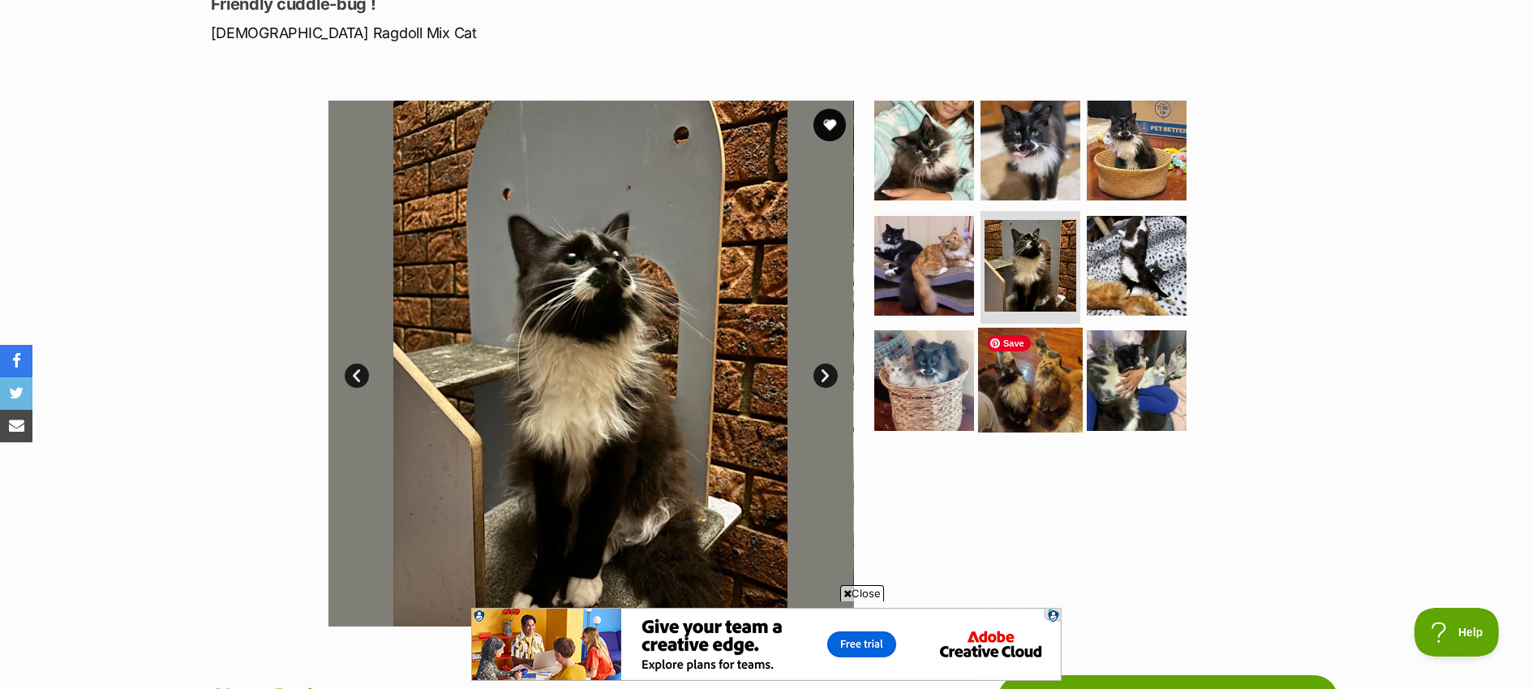
scroll to position [229, 0]
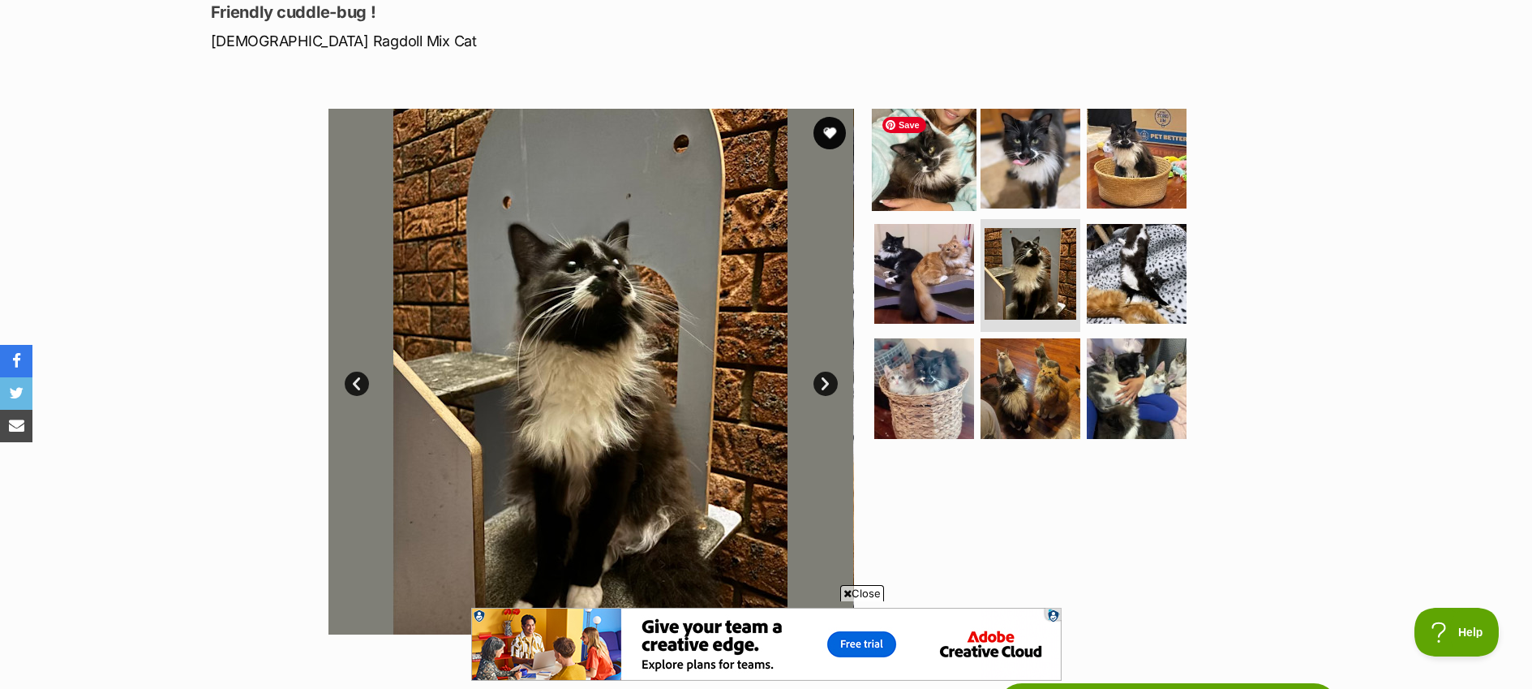
click at [921, 169] on img at bounding box center [924, 158] width 105 height 105
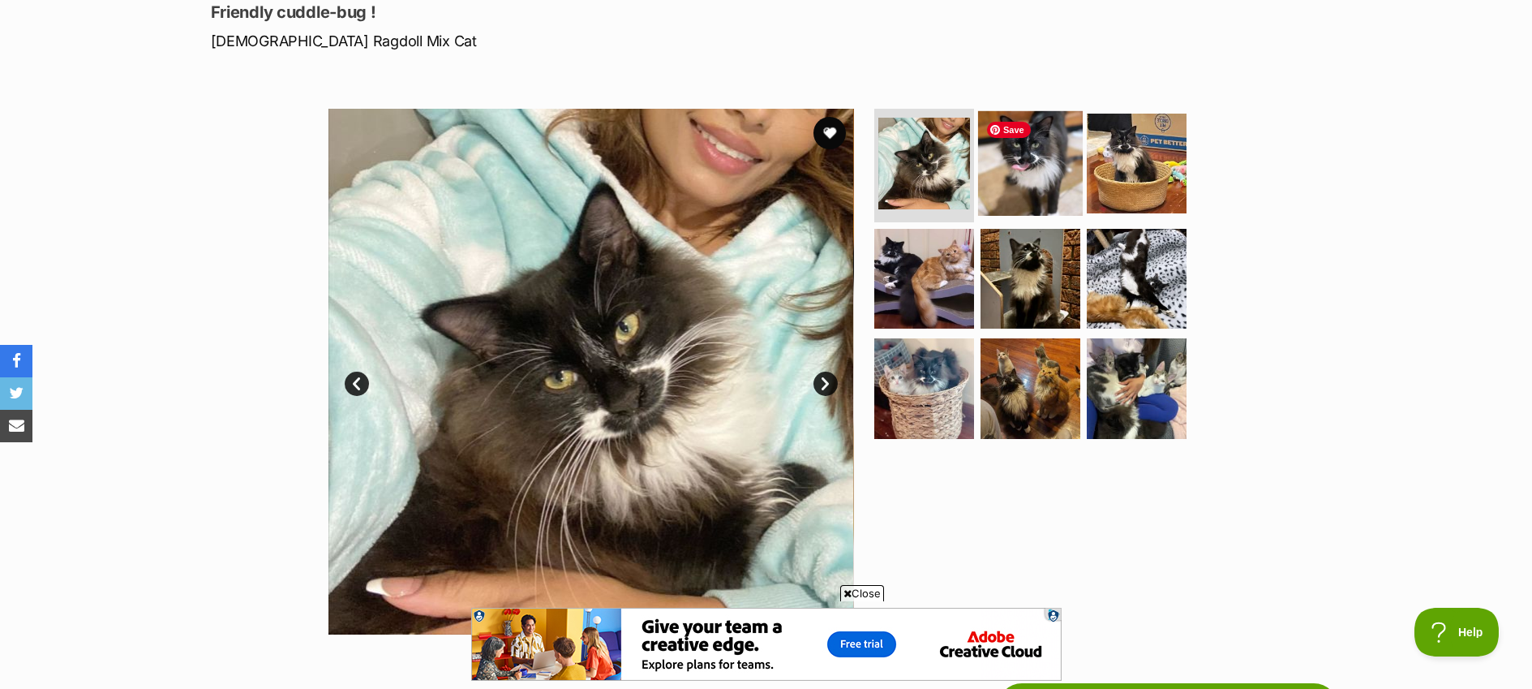
click at [1010, 164] on img at bounding box center [1030, 163] width 105 height 105
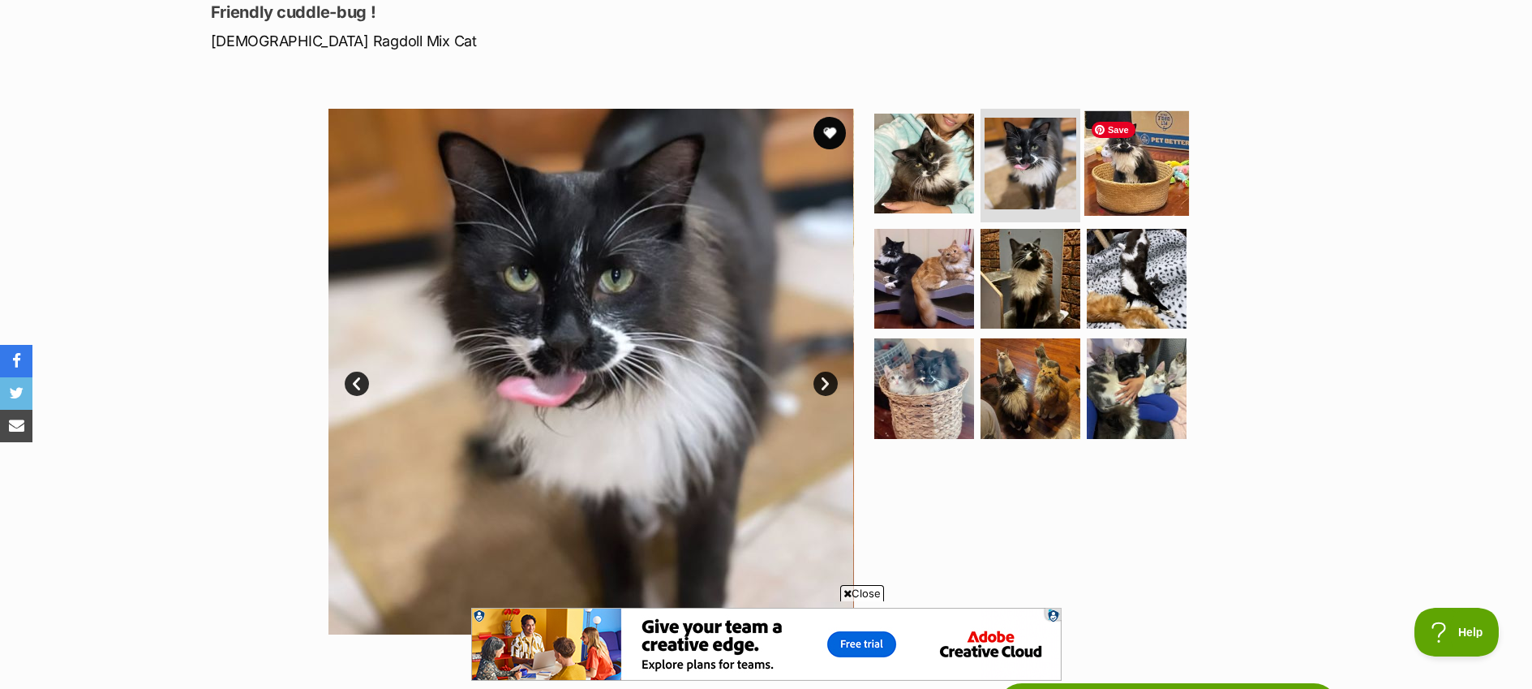
click at [1124, 176] on img at bounding box center [1137, 163] width 105 height 105
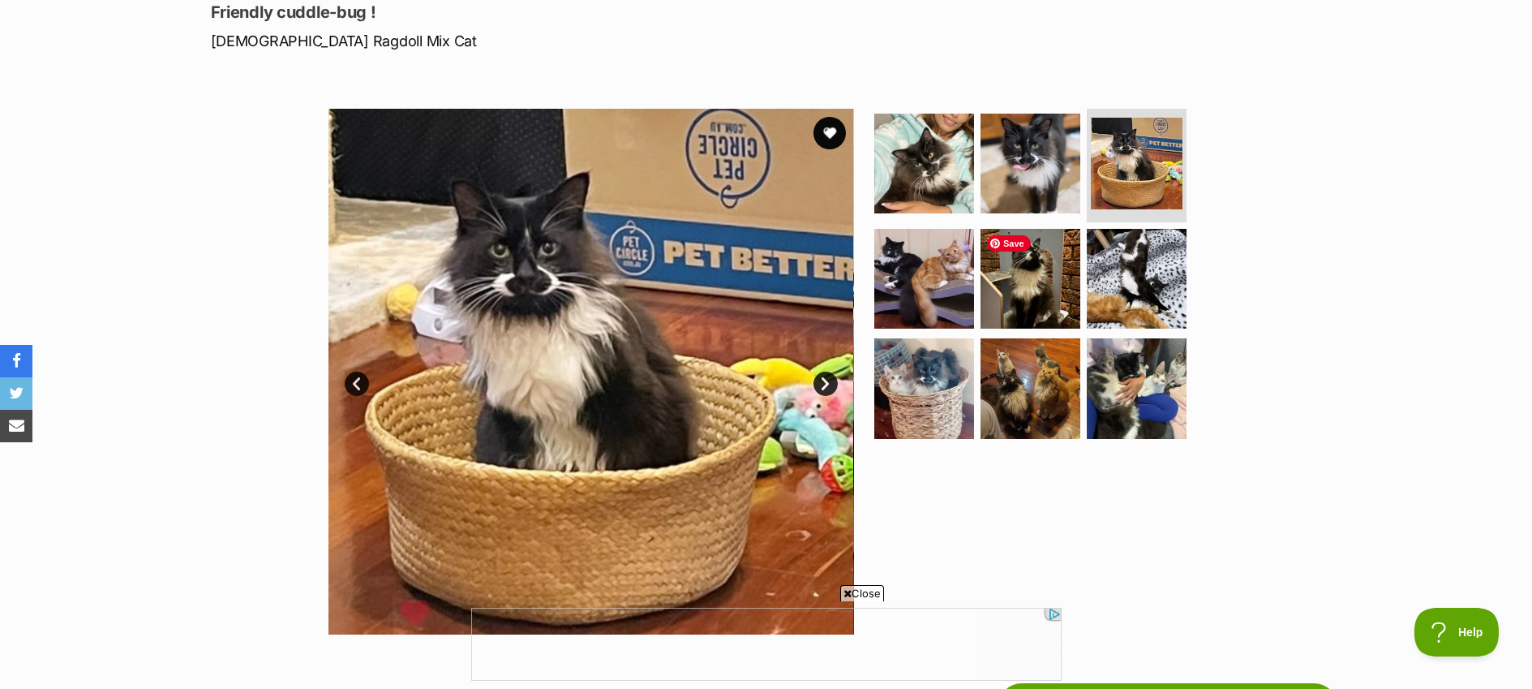
scroll to position [0, 0]
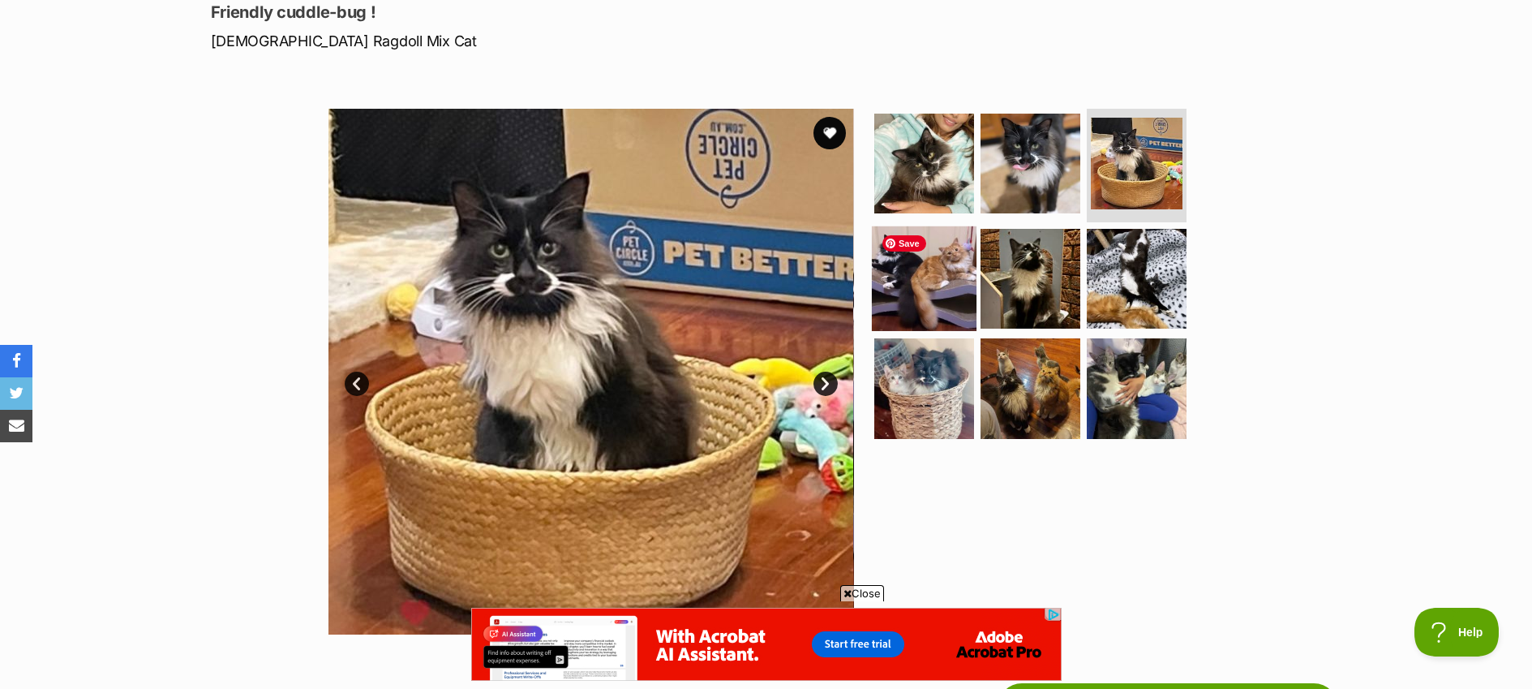
click at [945, 254] on img at bounding box center [924, 277] width 105 height 105
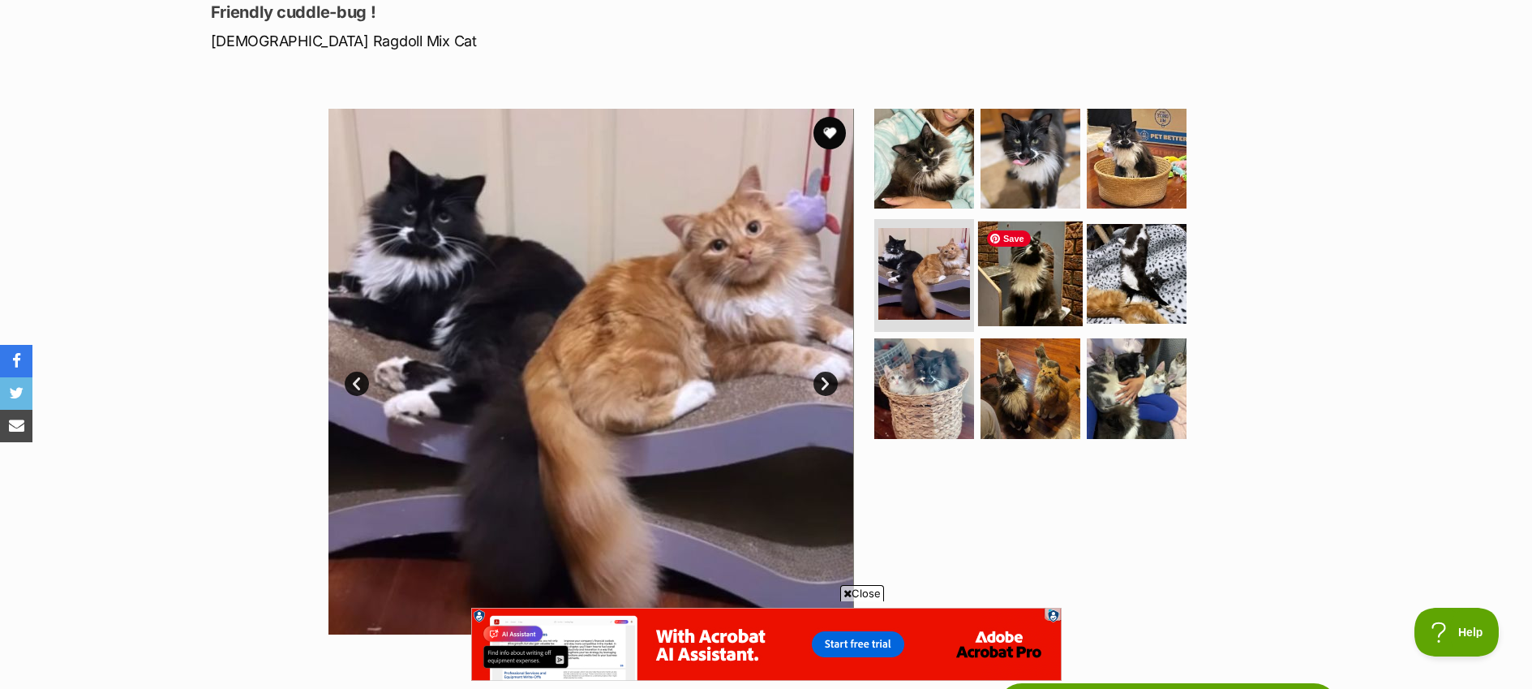
click at [1034, 255] on img at bounding box center [1030, 273] width 105 height 105
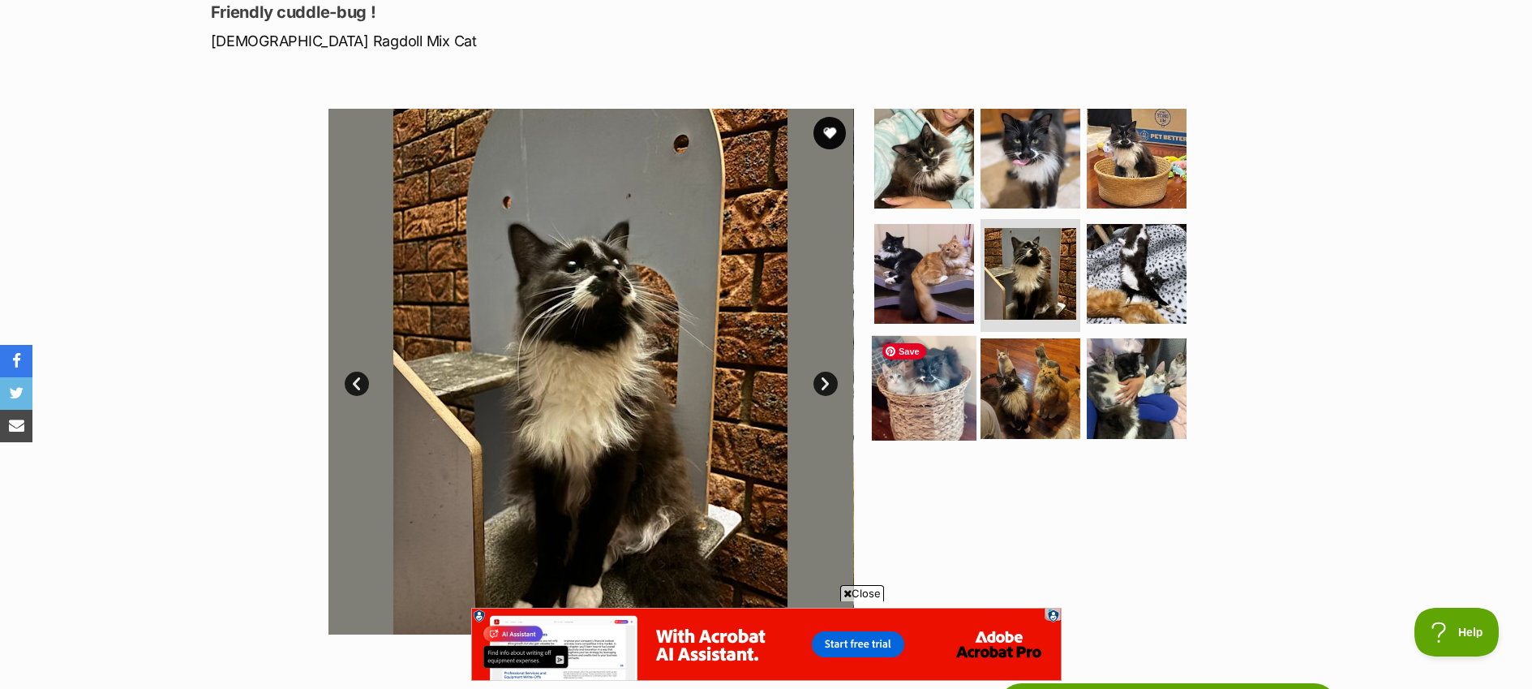
click at [939, 376] on img at bounding box center [924, 388] width 105 height 105
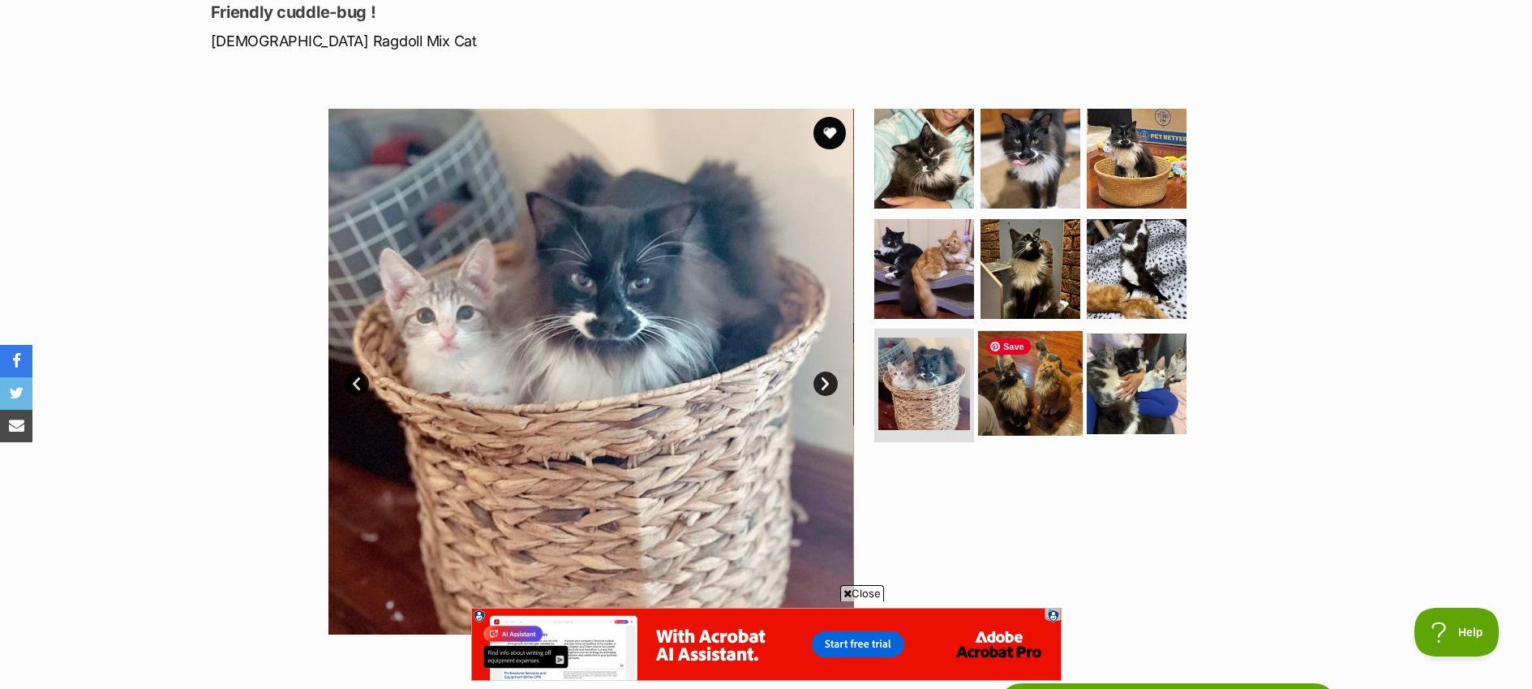
click at [1061, 372] on img at bounding box center [1030, 383] width 105 height 105
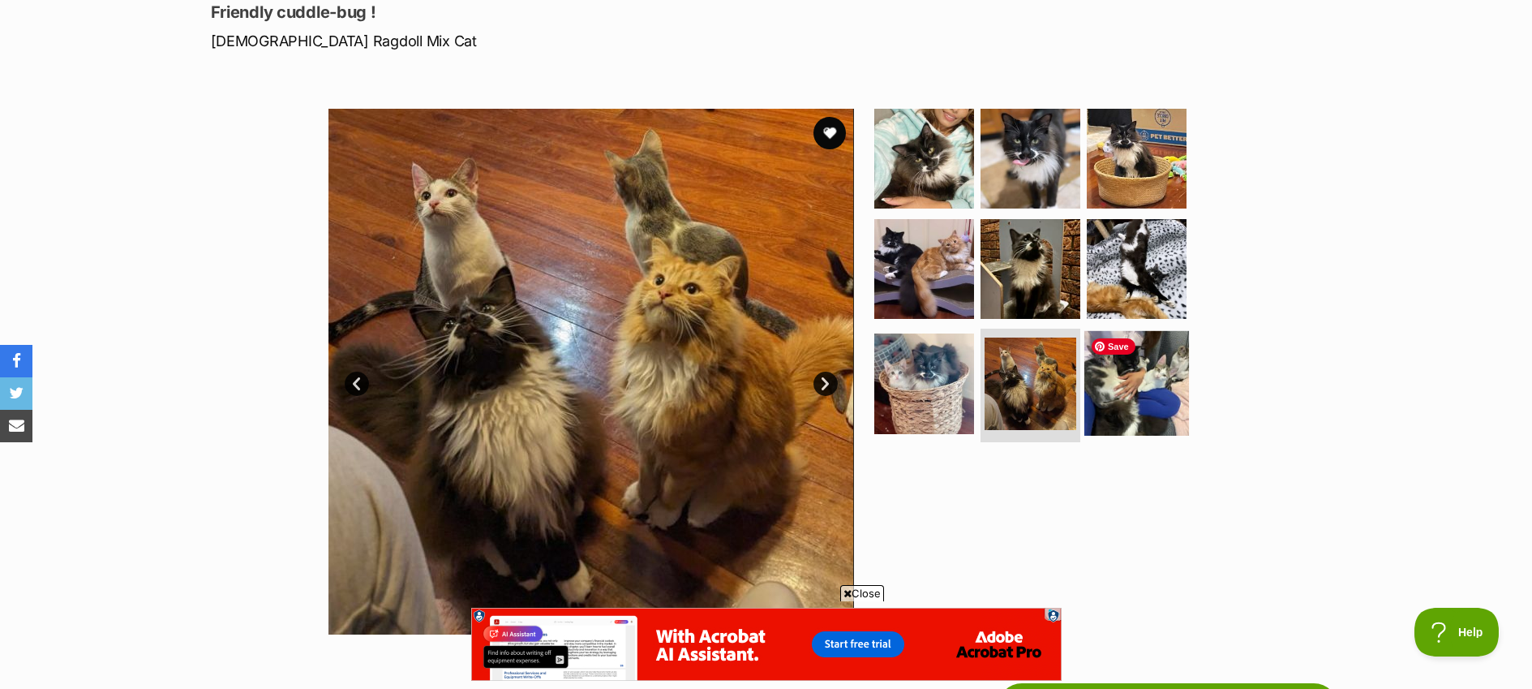
click at [1132, 371] on img at bounding box center [1137, 383] width 105 height 105
